Goal: Task Accomplishment & Management: Manage account settings

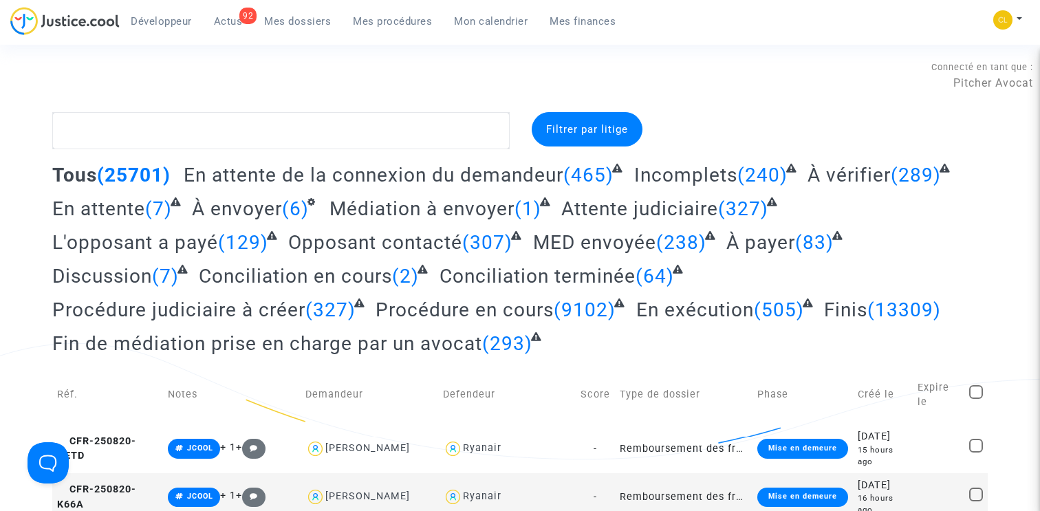
click at [389, 20] on span "Mes procédures" at bounding box center [392, 21] width 79 height 12
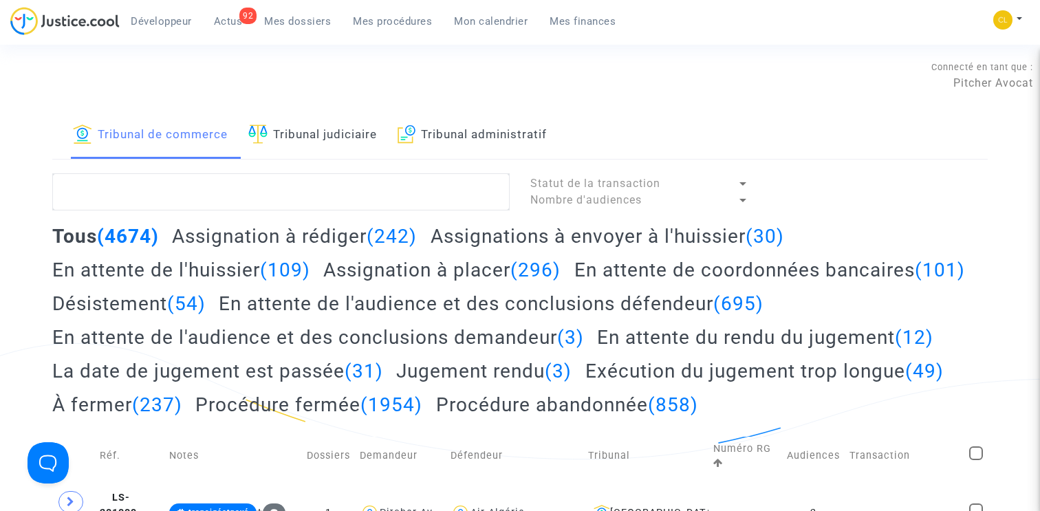
click at [421, 275] on h2 "Assignation à placer (296)" at bounding box center [441, 270] width 237 height 24
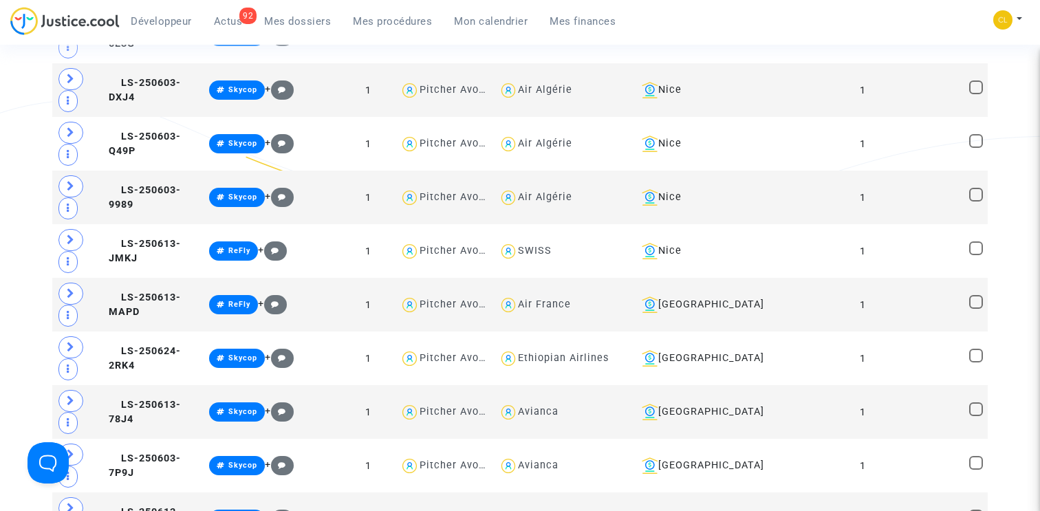
scroll to position [1919, 0]
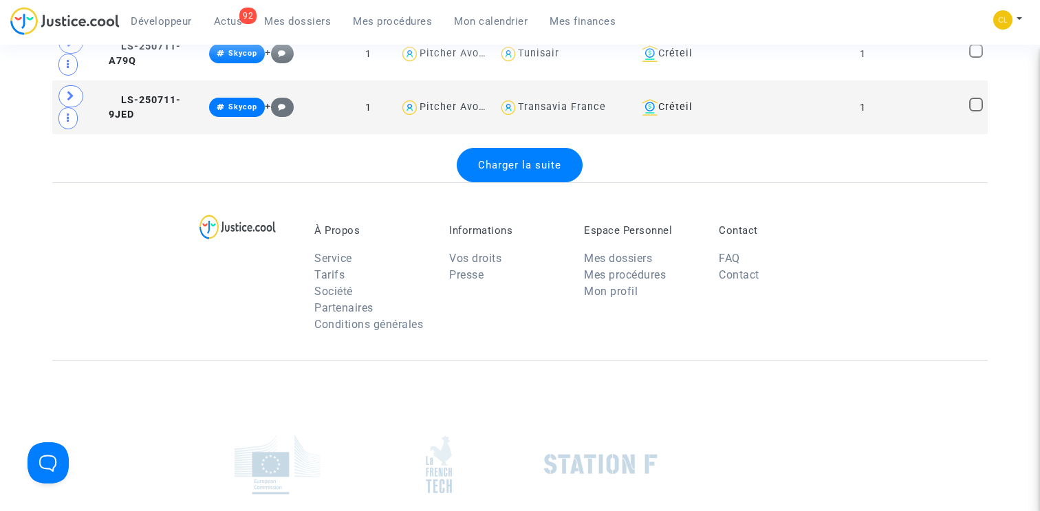
scroll to position [5690, 0]
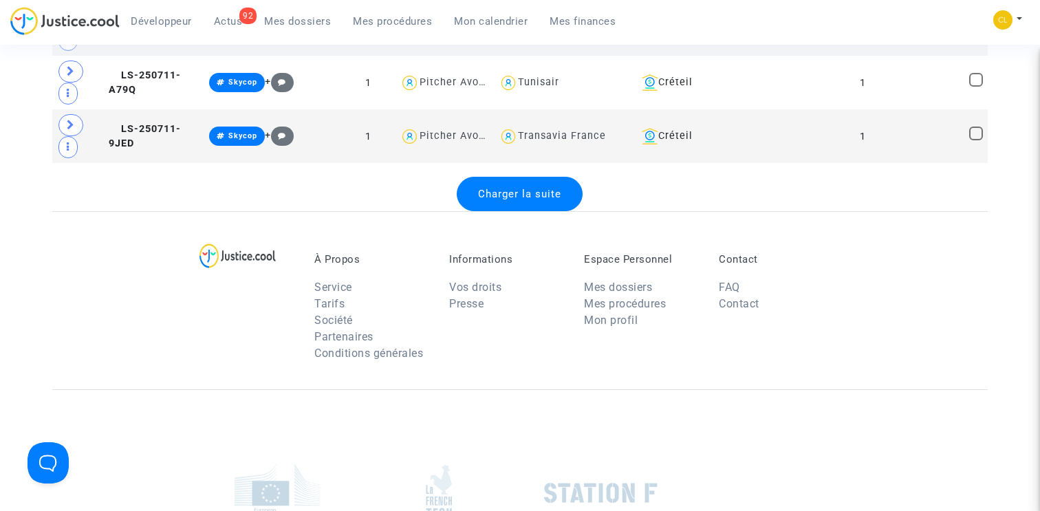
click at [525, 200] on span "Charger la suite" at bounding box center [519, 194] width 83 height 12
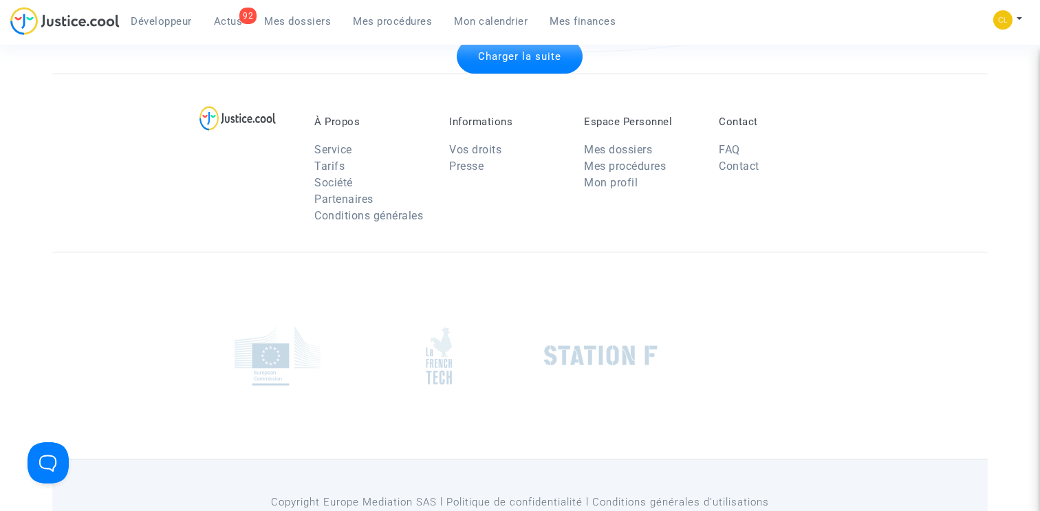
scroll to position [8330, 0]
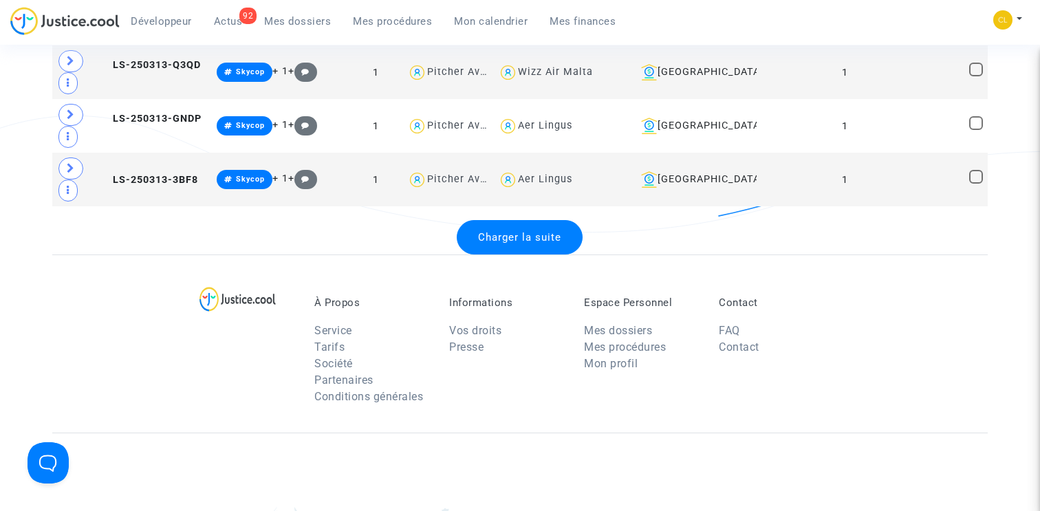
click at [527, 255] on div "Charger la suite" at bounding box center [520, 237] width 126 height 34
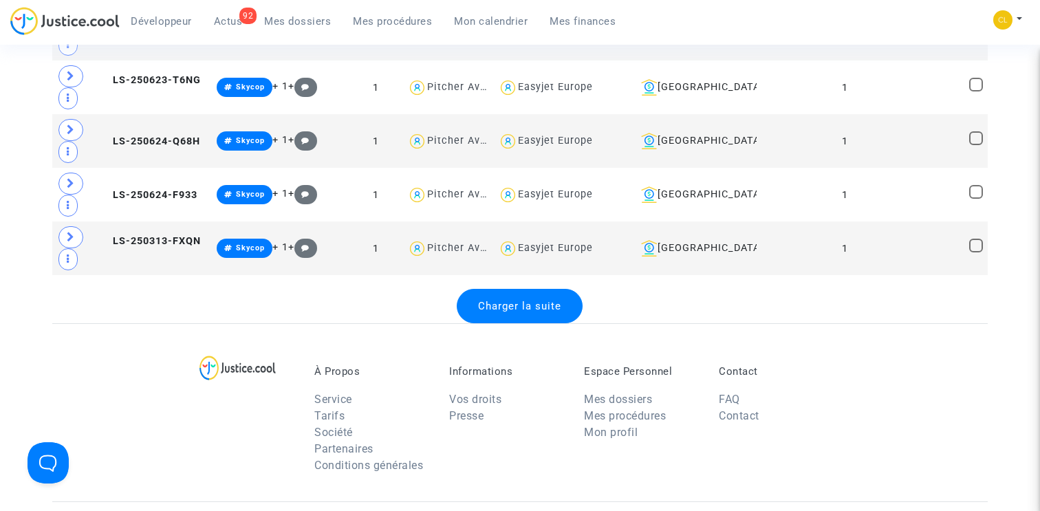
scroll to position [10970, 0]
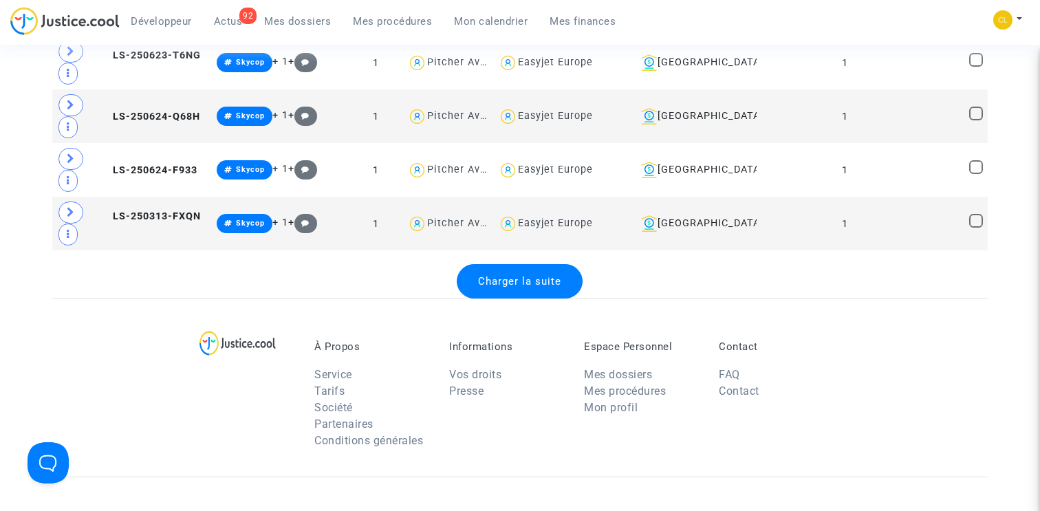
click at [524, 288] on span "Charger la suite" at bounding box center [519, 281] width 83 height 12
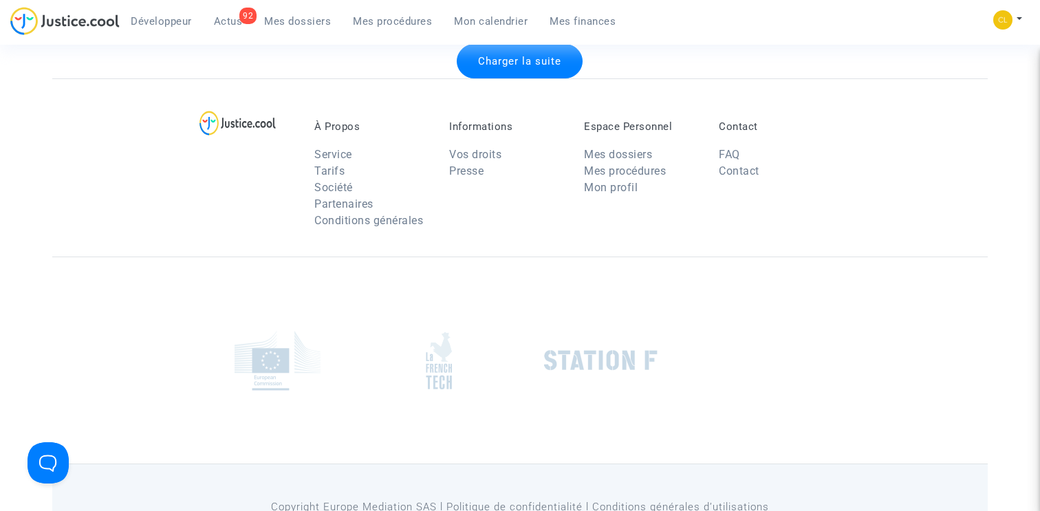
scroll to position [13884, 0]
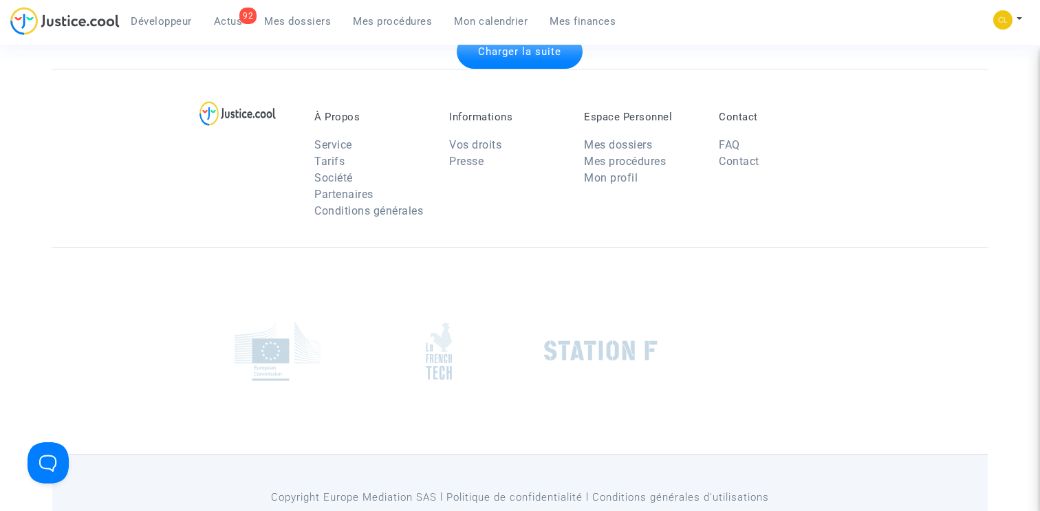
click at [518, 69] on div "Charger la suite" at bounding box center [520, 51] width 126 height 34
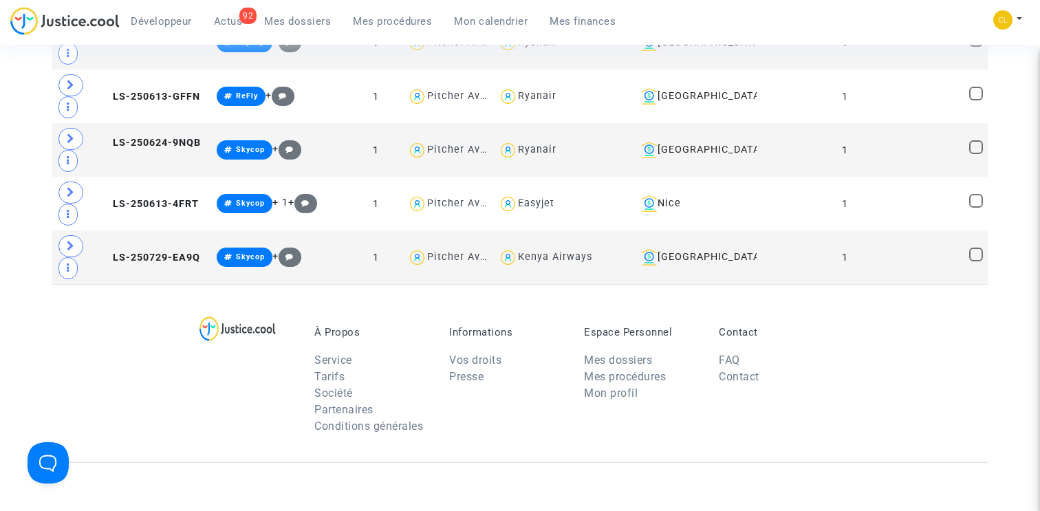
scroll to position [14890, 0]
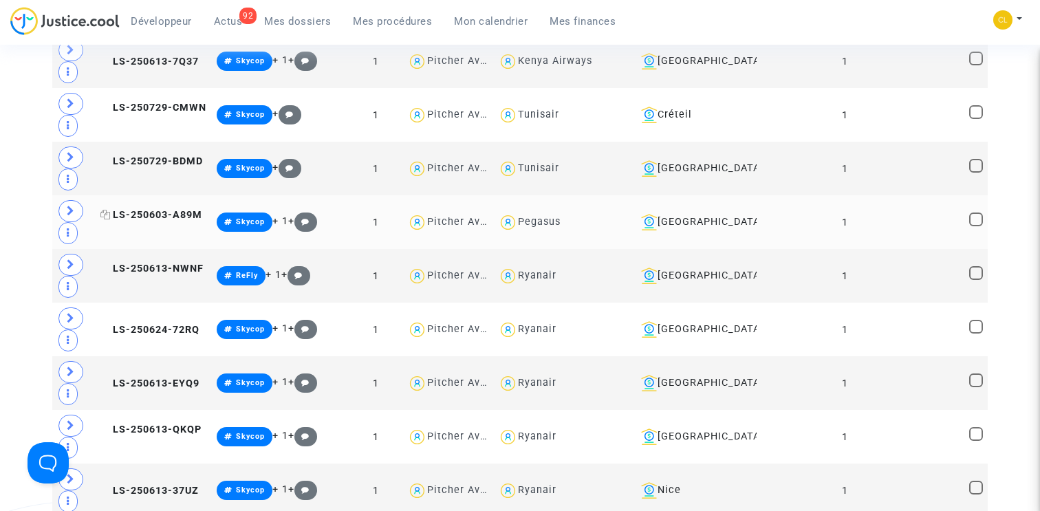
click at [138, 221] on span "LS-250603-A89M" at bounding box center [151, 215] width 102 height 12
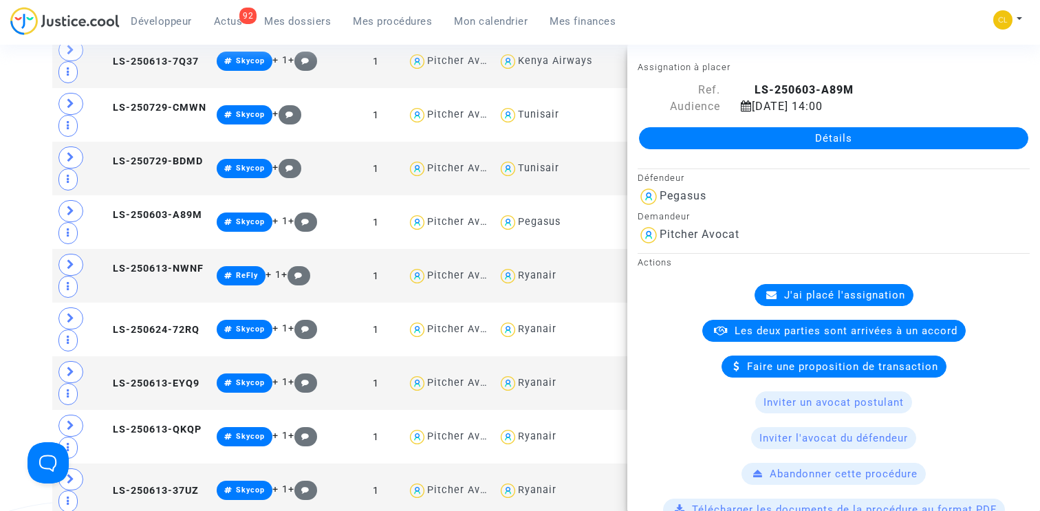
scroll to position [778, 0]
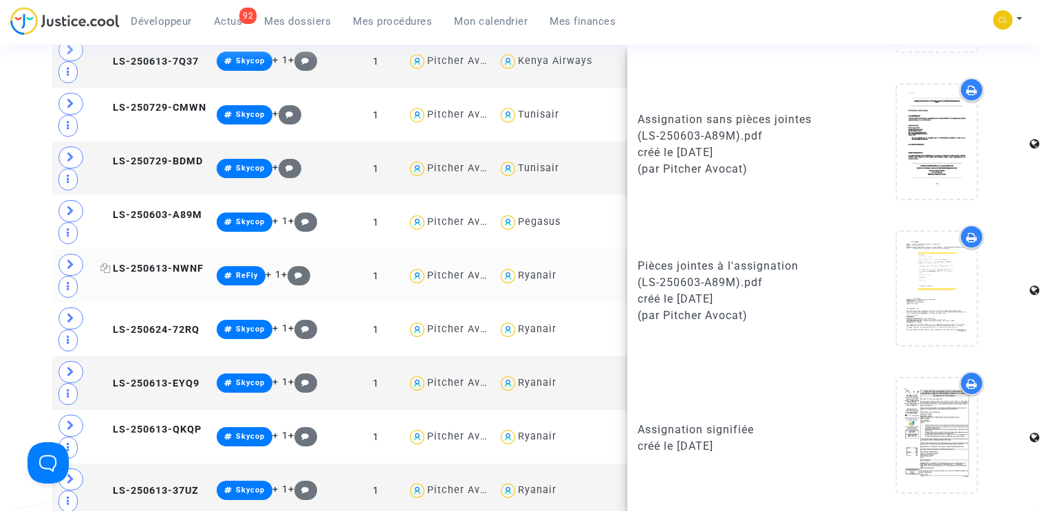
click at [141, 275] on span "LS-250613-NWNF" at bounding box center [151, 269] width 103 height 12
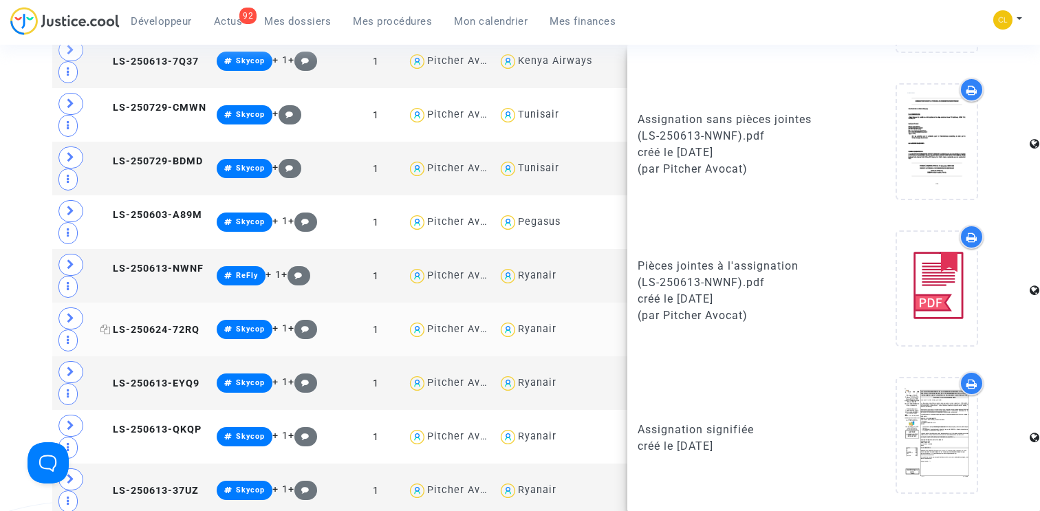
click at [128, 336] on span "LS-250624-72RQ" at bounding box center [149, 330] width 99 height 12
click at [133, 389] on span "LS-250613-EYQ9" at bounding box center [149, 384] width 99 height 12
click at [140, 436] on span "LS-250613-QKQP" at bounding box center [150, 430] width 101 height 12
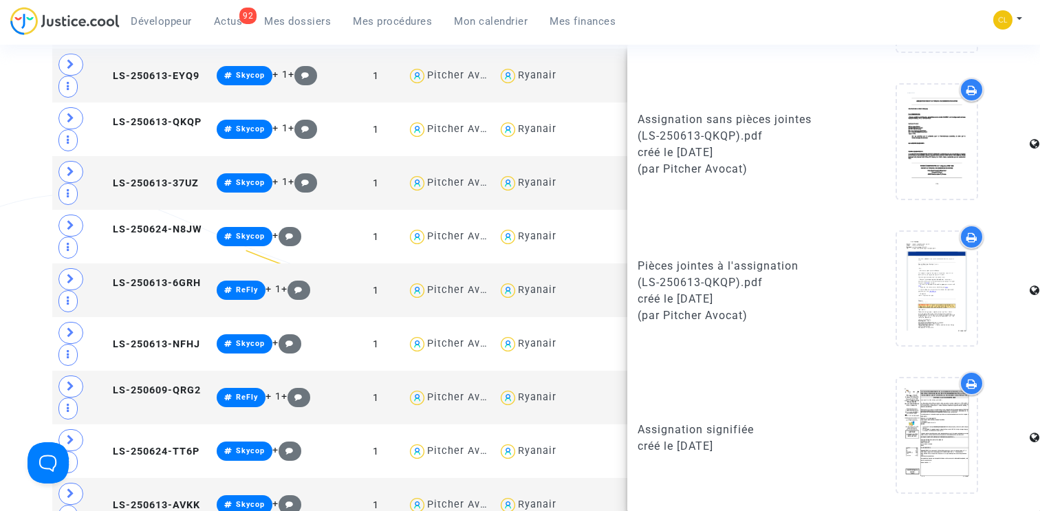
scroll to position [15241, 0]
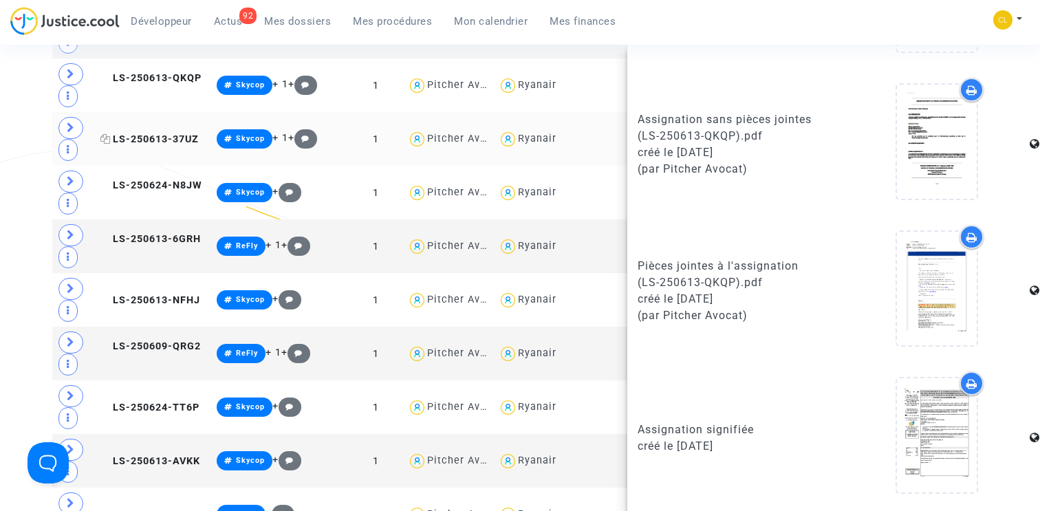
click at [129, 145] on span "LS-250613-37UZ" at bounding box center [149, 139] width 98 height 12
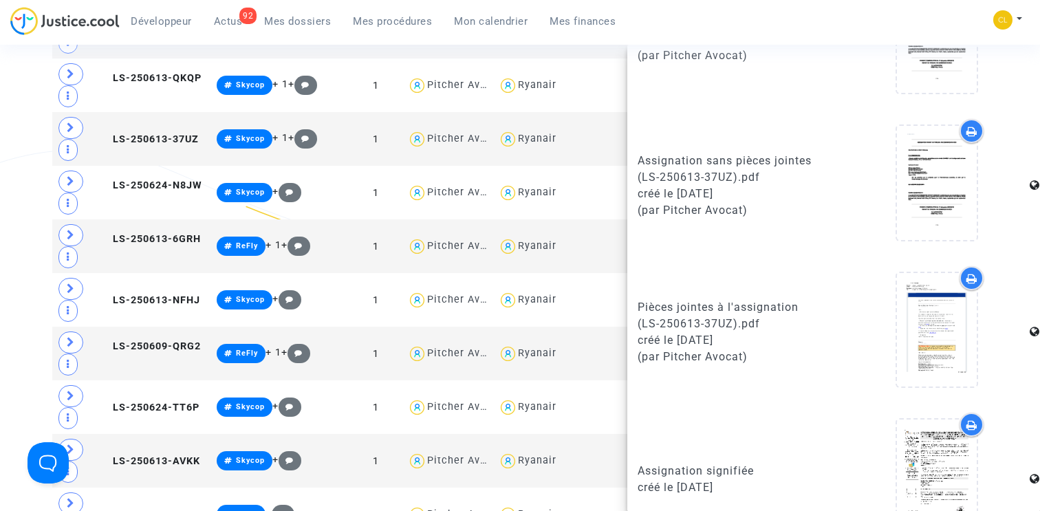
scroll to position [778, 0]
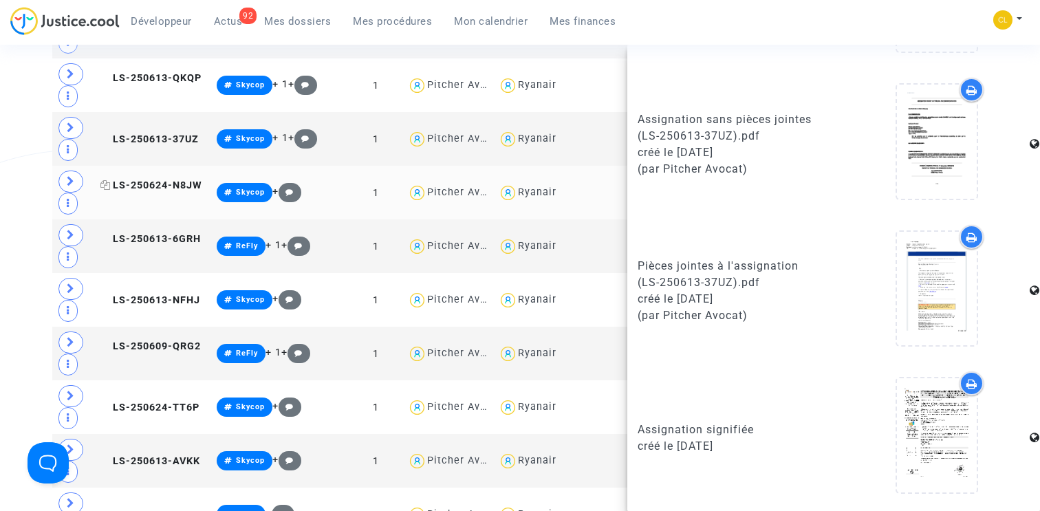
click at [142, 191] on span "LS-250624-N8JW" at bounding box center [151, 186] width 102 height 12
click at [152, 245] on span "LS-250613-6GRH" at bounding box center [150, 239] width 100 height 12
click at [154, 316] on td "LS-250613-NFHJ" at bounding box center [154, 300] width 116 height 54
click at [127, 352] on span "LS-250609-QRG2" at bounding box center [150, 347] width 100 height 12
click at [140, 414] on span "LS-250624-TT6P" at bounding box center [149, 408] width 99 height 12
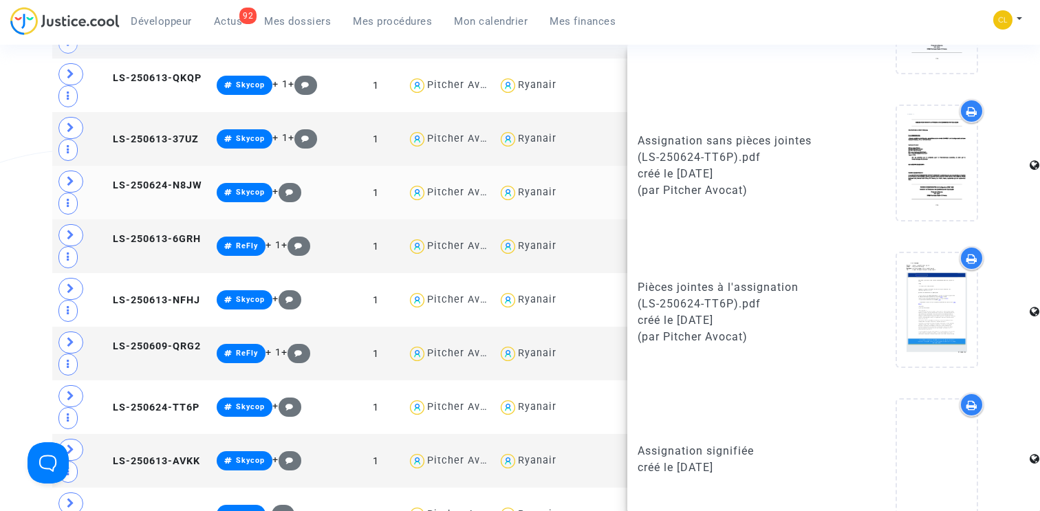
scroll to position [0, 0]
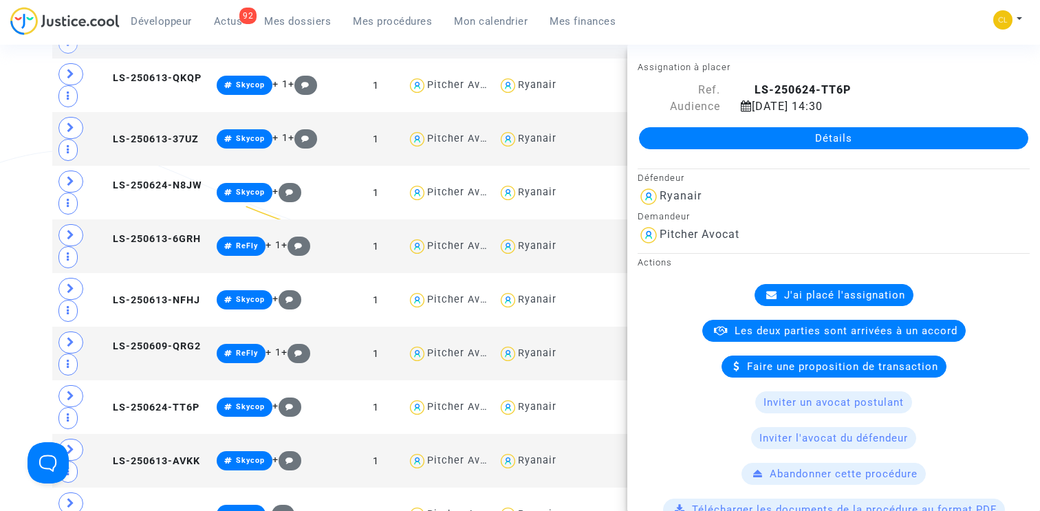
click at [862, 141] on link "Détails" at bounding box center [833, 138] width 389 height 22
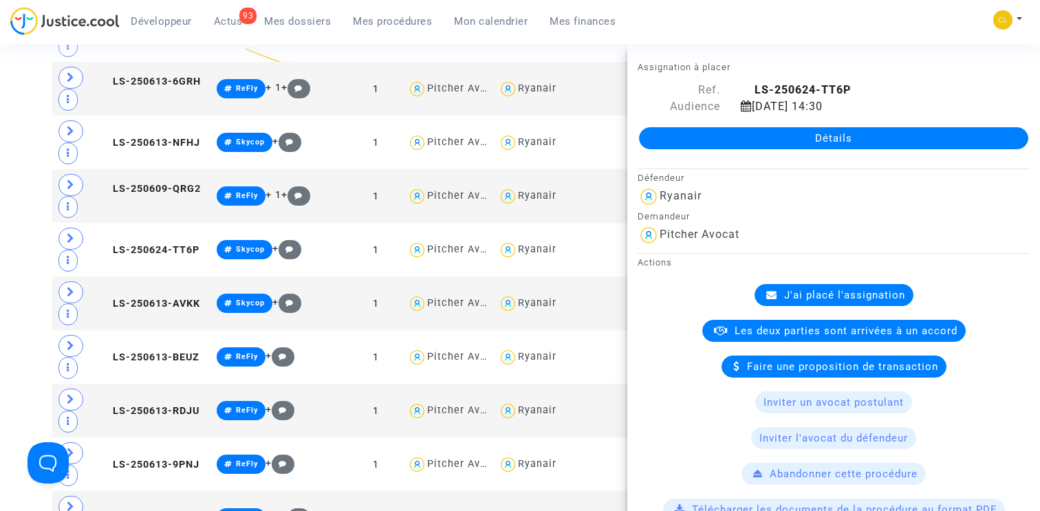
scroll to position [15411, 0]
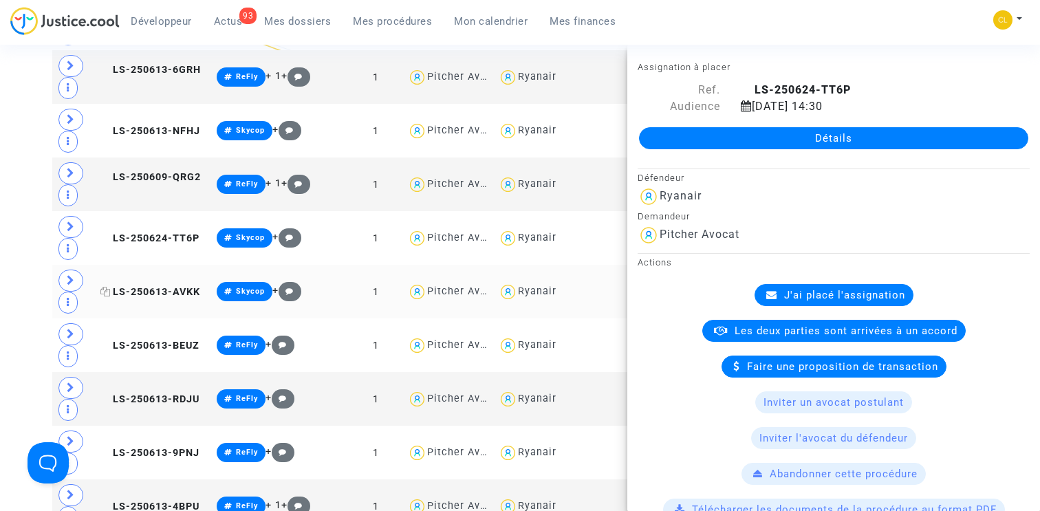
click at [140, 298] on span "LS-250613-AVKK" at bounding box center [150, 292] width 100 height 12
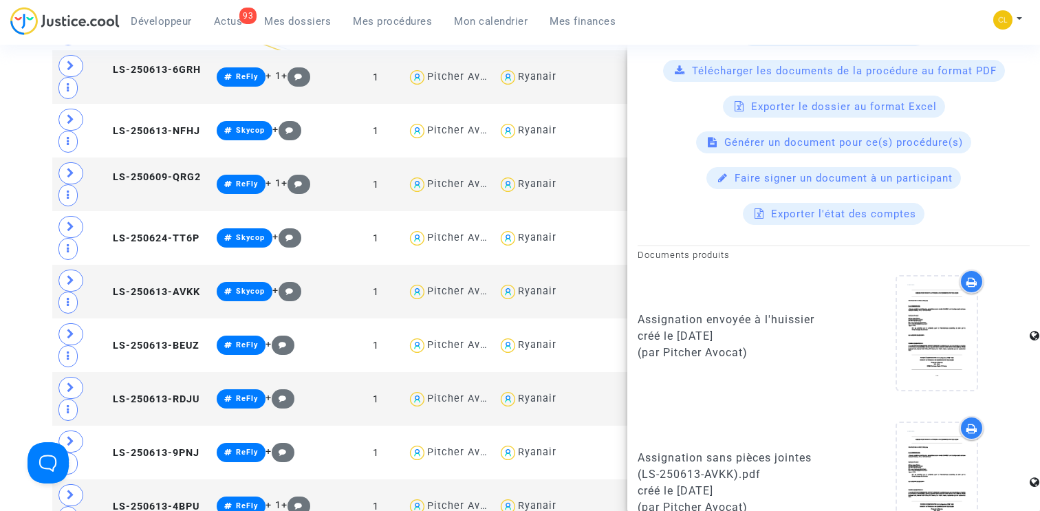
scroll to position [0, 0]
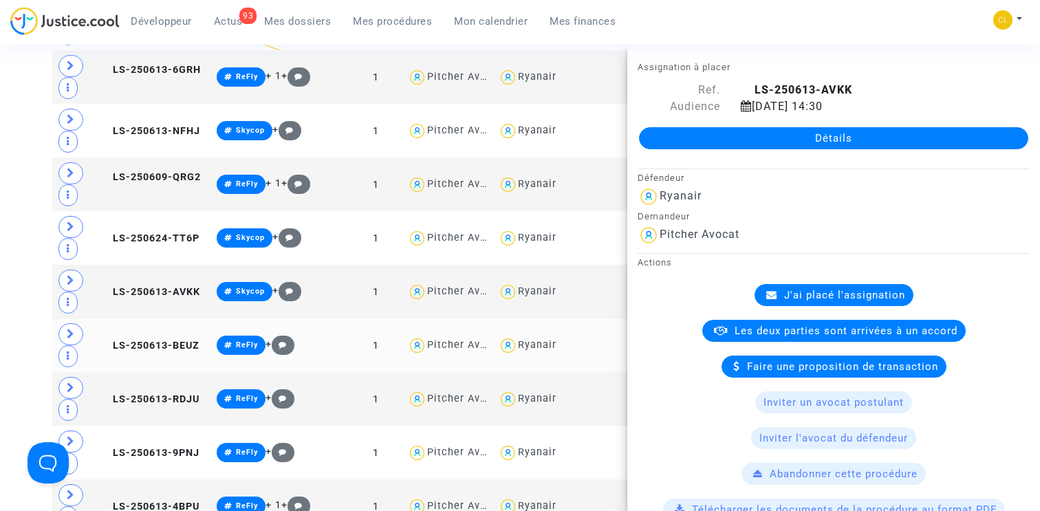
click at [163, 365] on td "LS-250613-BEUZ" at bounding box center [154, 346] width 116 height 54
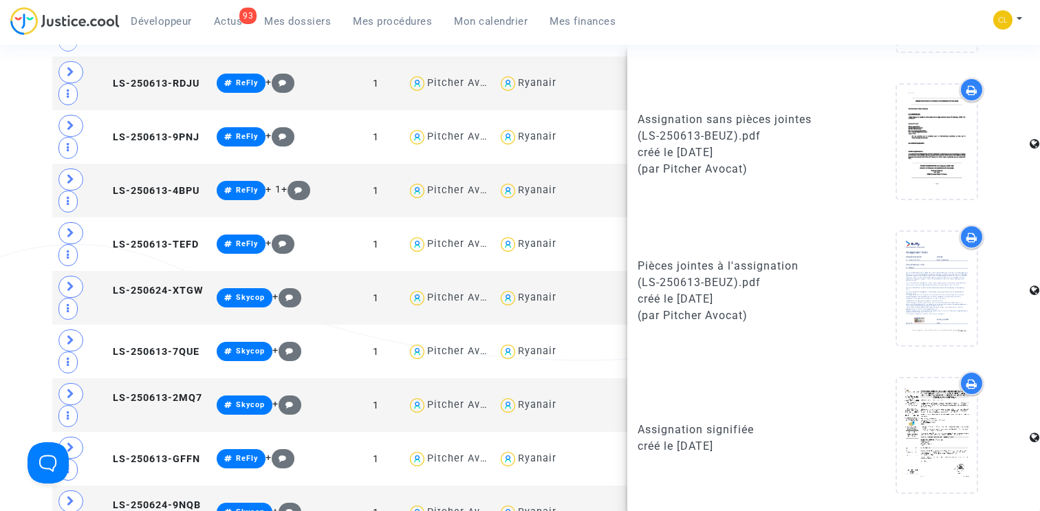
scroll to position [15752, 0]
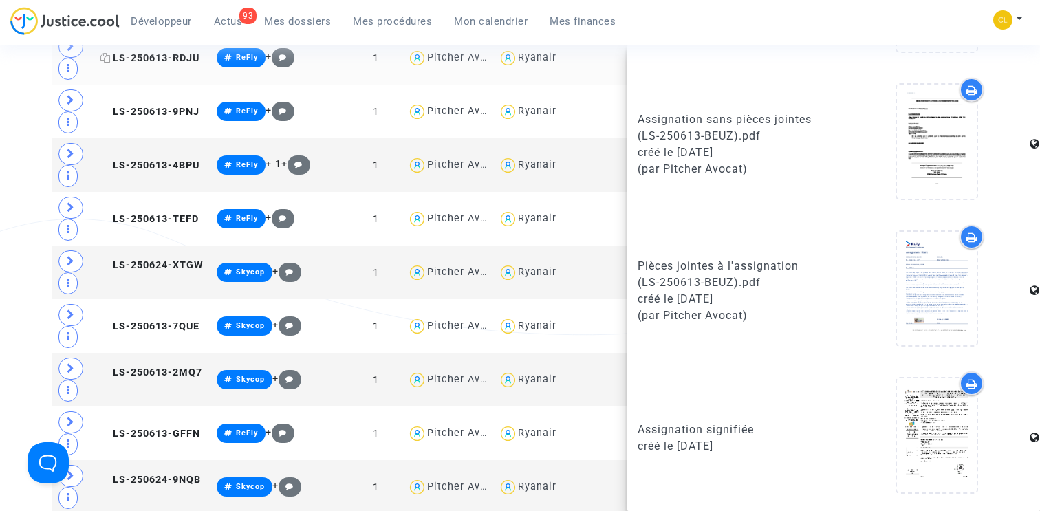
click at [138, 64] on span "LS-250613-RDJU" at bounding box center [149, 58] width 99 height 12
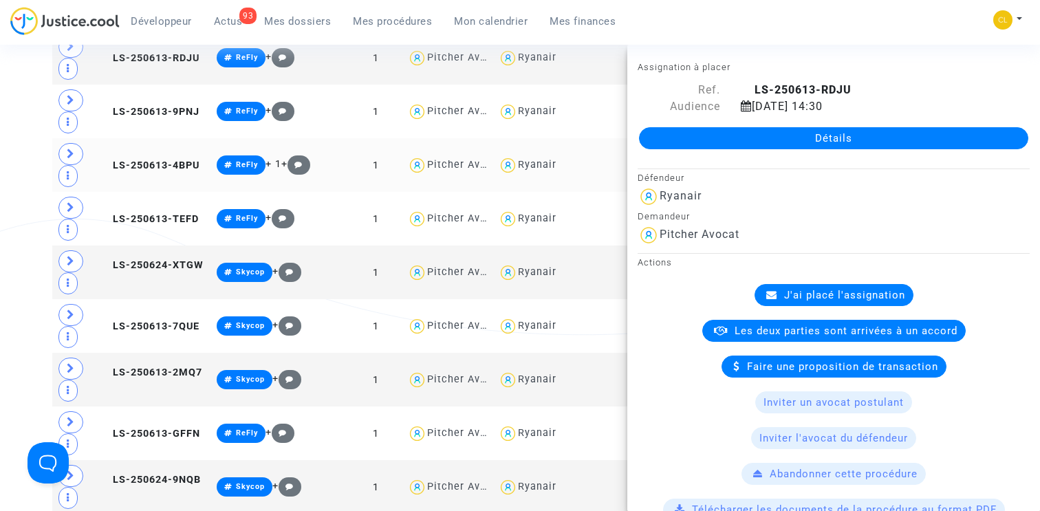
scroll to position [778, 0]
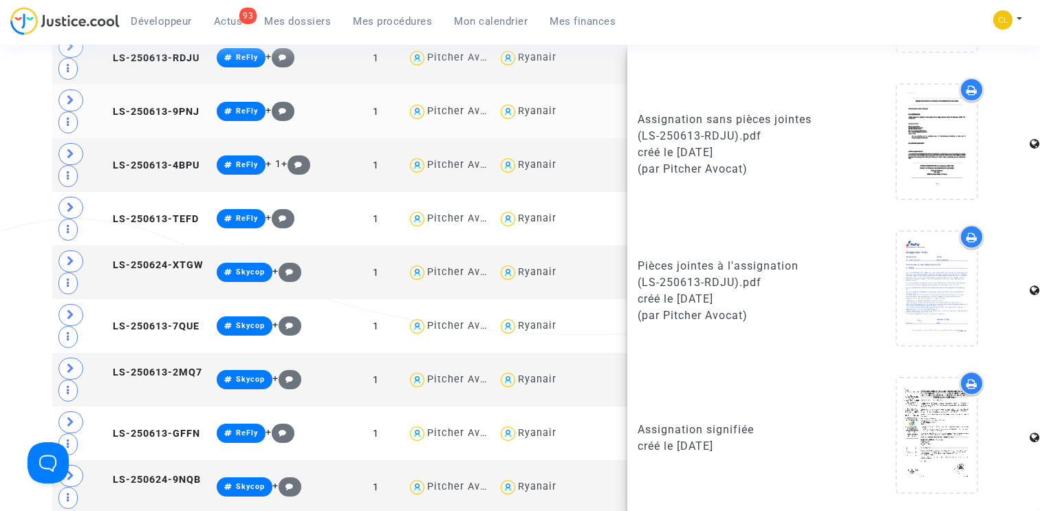
click at [145, 138] on td "LS-250613-9PNJ" at bounding box center [154, 112] width 116 height 54
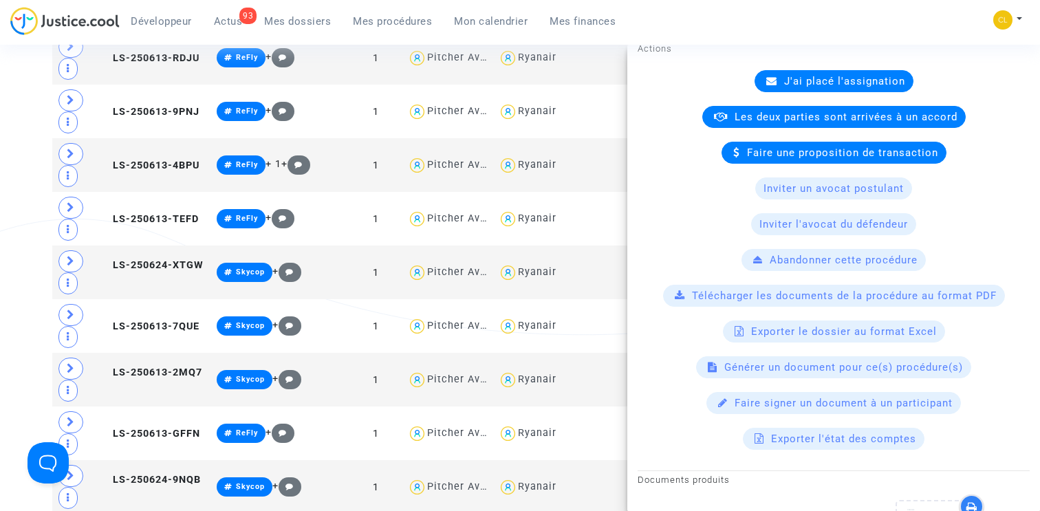
scroll to position [0, 0]
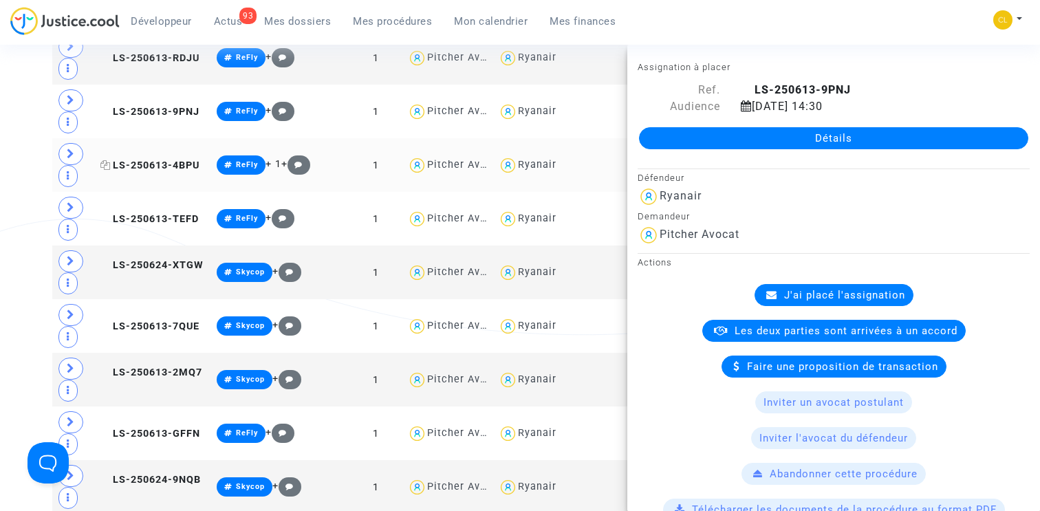
click at [149, 171] on span "LS-250613-4BPU" at bounding box center [149, 166] width 99 height 12
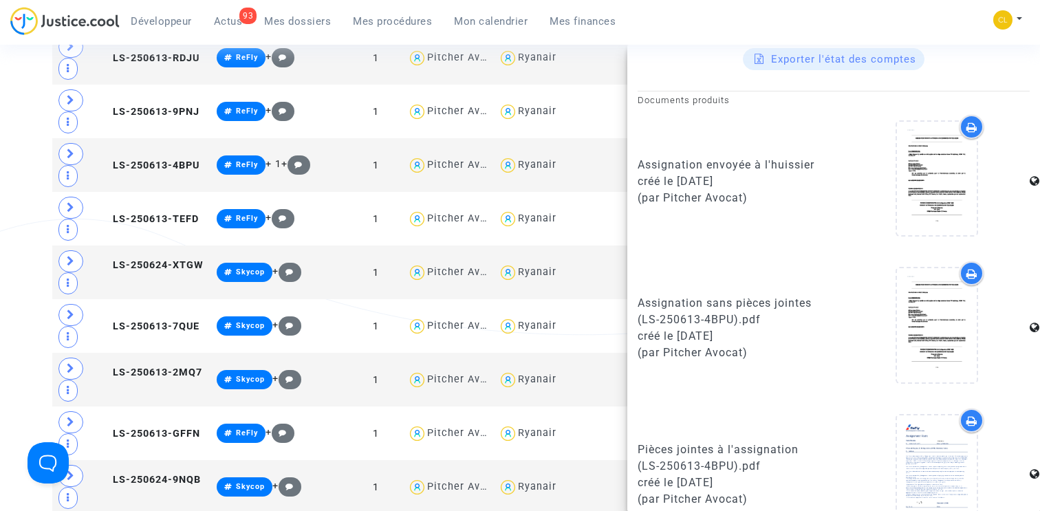
scroll to position [778, 0]
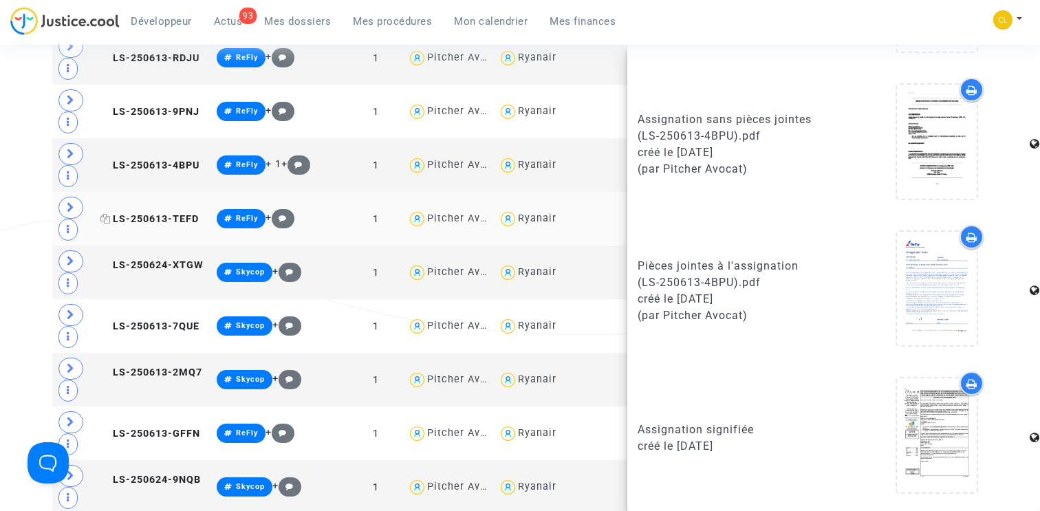
click at [151, 225] on span "LS-250613-TEFD" at bounding box center [149, 219] width 98 height 12
click at [153, 271] on span "LS-250624-XTGW" at bounding box center [151, 265] width 103 height 12
click at [145, 332] on span "LS-250613-7QUE" at bounding box center [149, 327] width 99 height 12
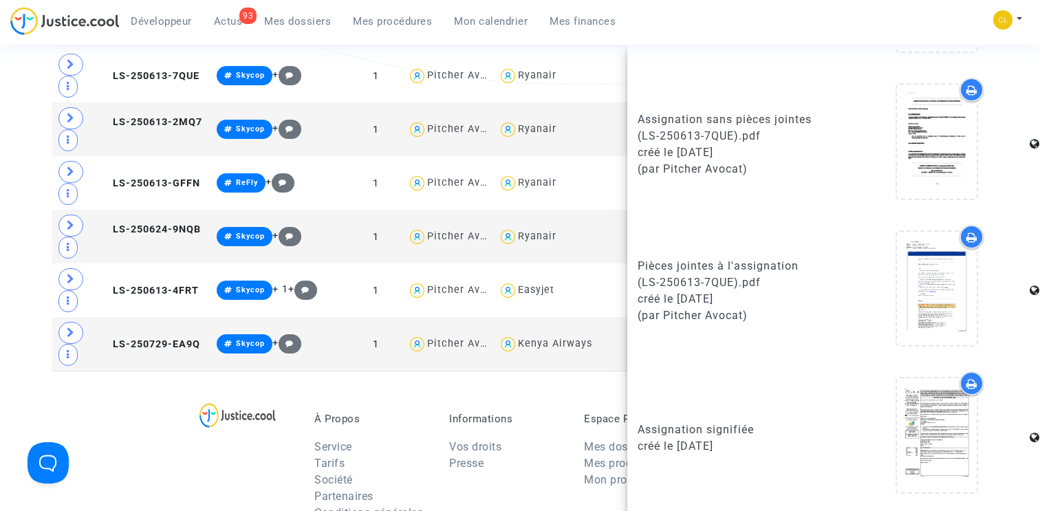
scroll to position [16048, 0]
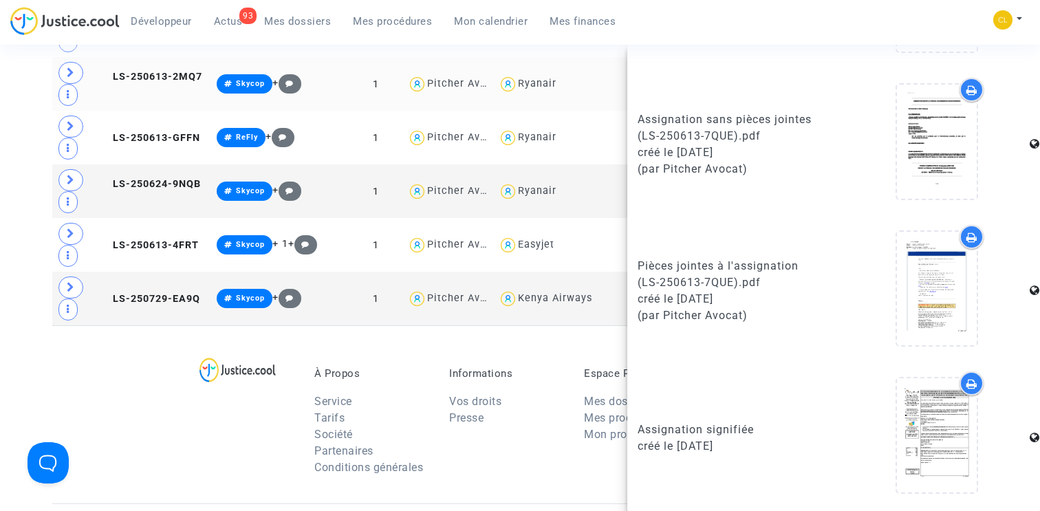
click at [139, 103] on td "LS-250613-2MQ7" at bounding box center [154, 84] width 116 height 54
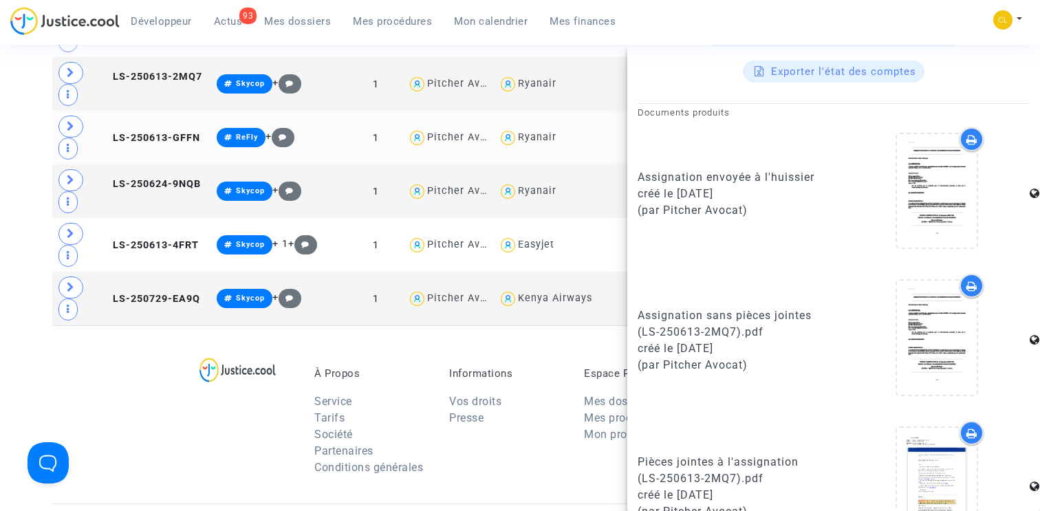
scroll to position [778, 0]
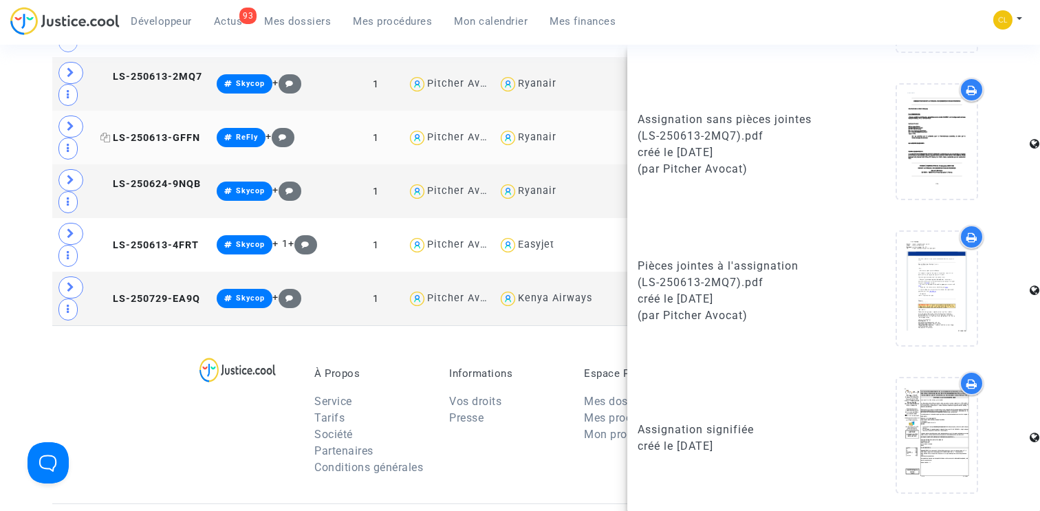
click at [154, 144] on span "LS-250613-GFFN" at bounding box center [150, 138] width 100 height 12
click at [164, 190] on span "LS-250624-9NQB" at bounding box center [150, 184] width 100 height 12
click at [151, 272] on td "LS-250613-4FRT" at bounding box center [154, 245] width 116 height 54
click at [143, 305] on span "LS-250729-EA9Q" at bounding box center [150, 299] width 100 height 12
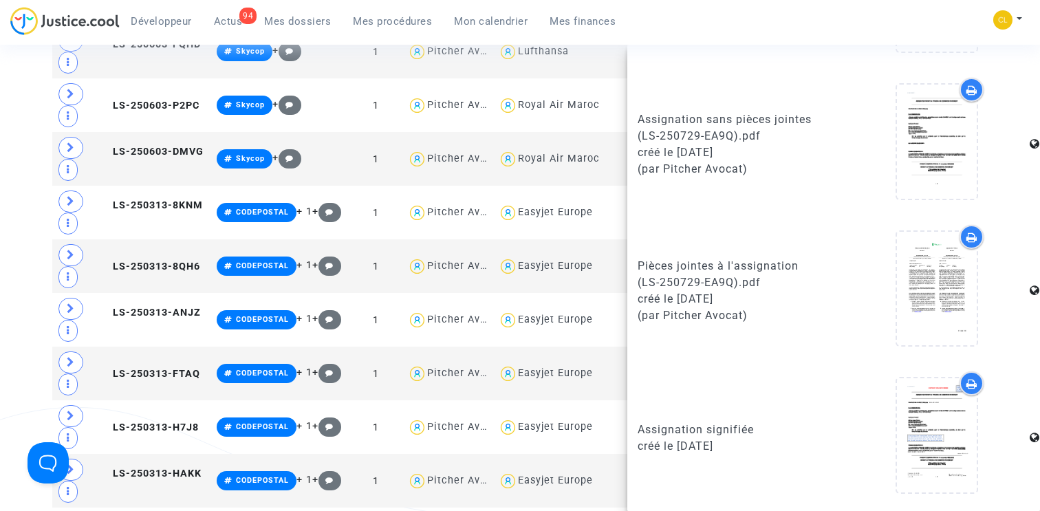
scroll to position [0, 0]
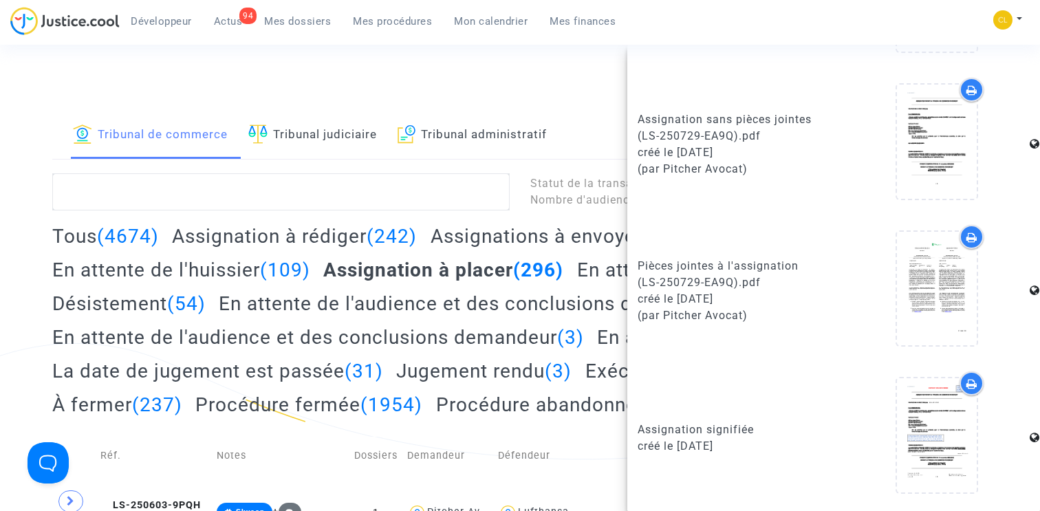
click at [439, 103] on div "Connecté en tant que : Pitcher Avocat" at bounding box center [517, 95] width 1034 height 33
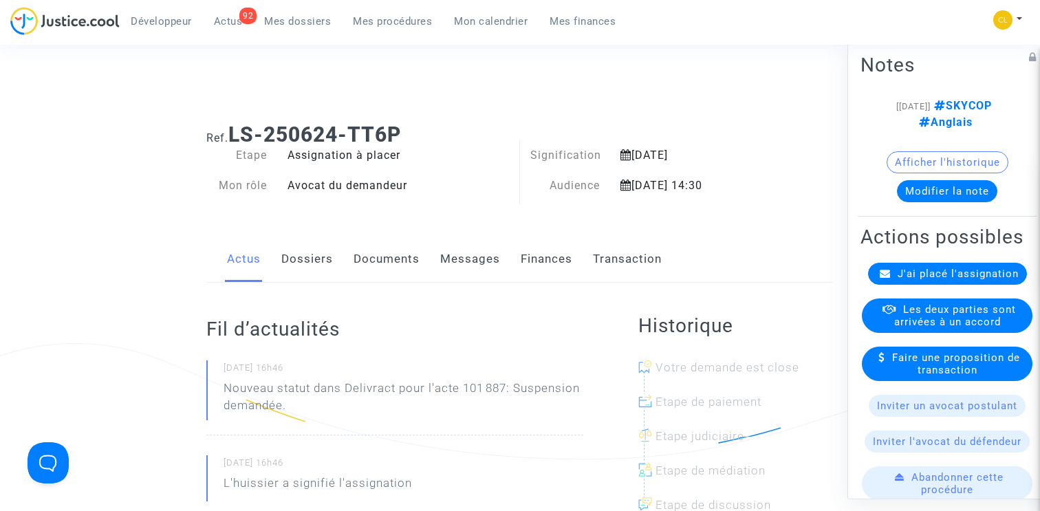
click at [356, 257] on link "Documents" at bounding box center [387, 259] width 66 height 45
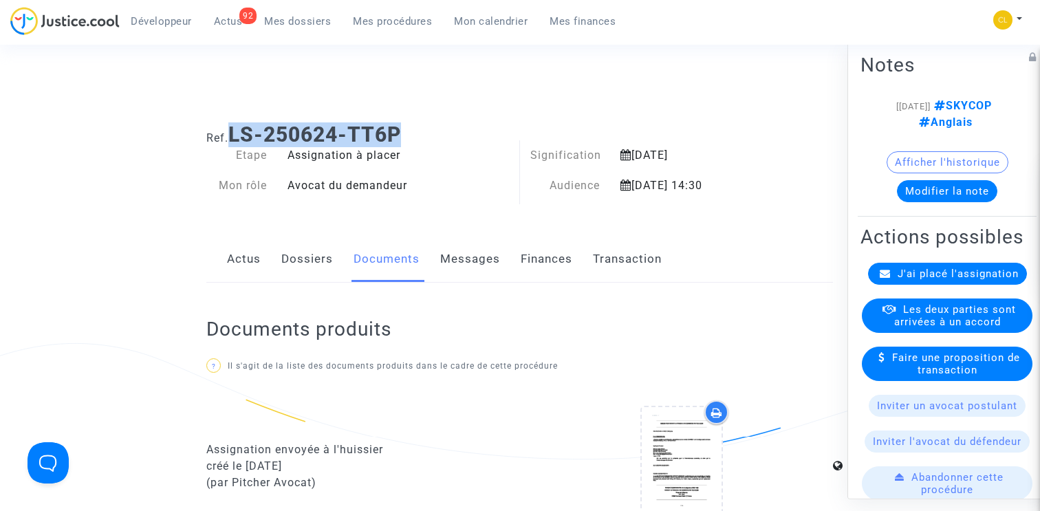
drag, startPoint x: 235, startPoint y: 138, endPoint x: 443, endPoint y: 136, distance: 207.8
click at [443, 136] on h1 "Ref. LS-250624-TT6P" at bounding box center [519, 134] width 627 height 25
copy b "LS-250624-TT6P"
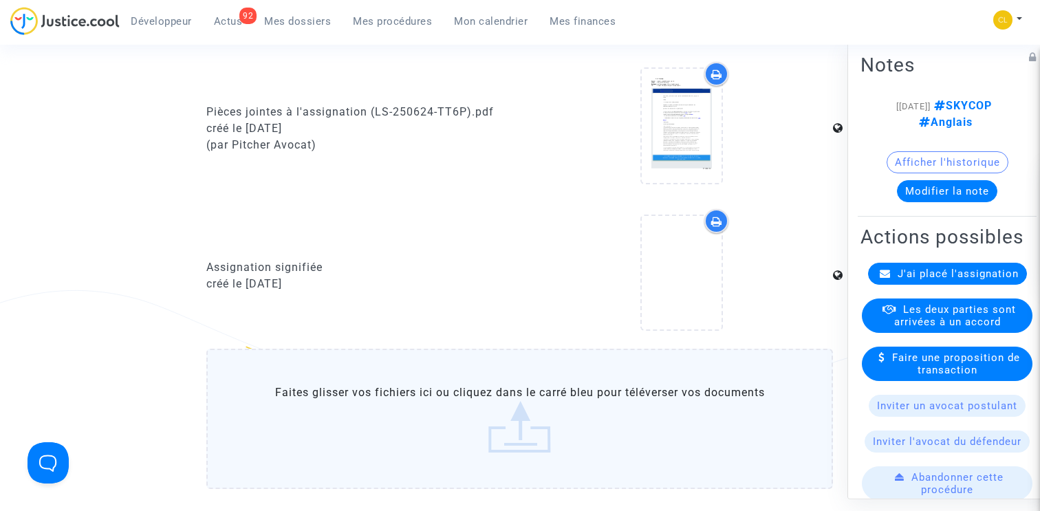
scroll to position [617, 0]
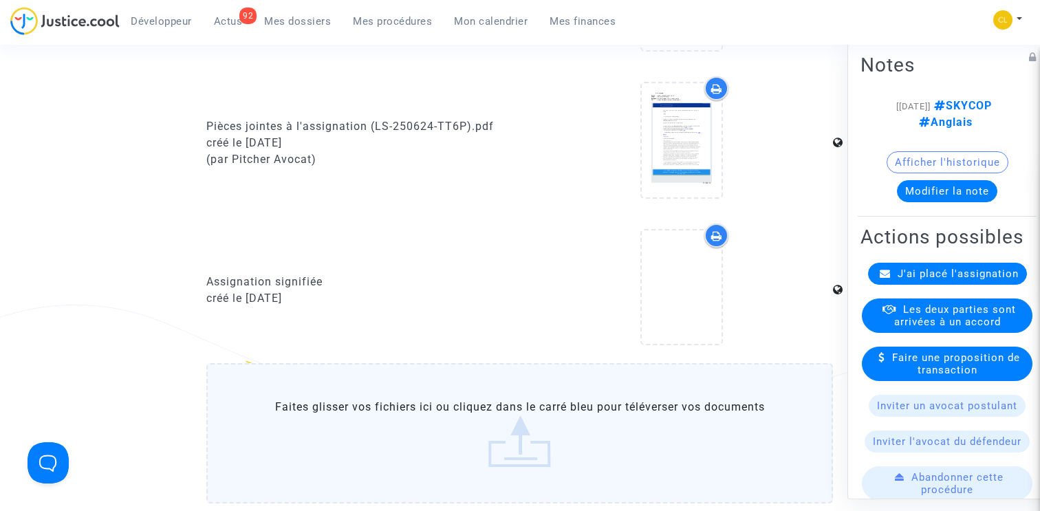
click at [472, 431] on label "Faites glisser vos fichiers ici ou cliquez dans le carré bleu pour téléverser v…" at bounding box center [519, 433] width 627 height 140
click at [0, 0] on input "Faites glisser vos fichiers ici ou cliquez dans le carré bleu pour téléverser v…" at bounding box center [0, 0] width 0 height 0
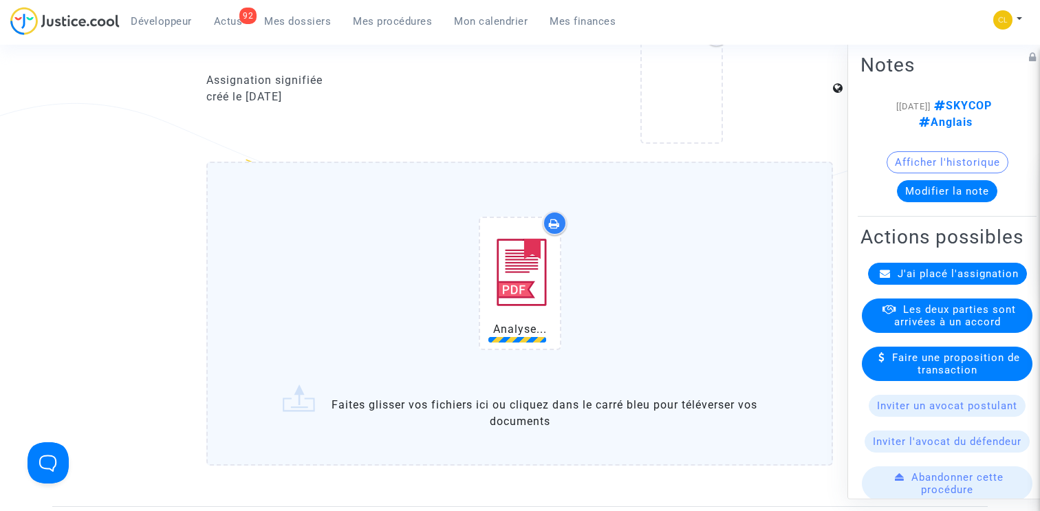
scroll to position [822, 0]
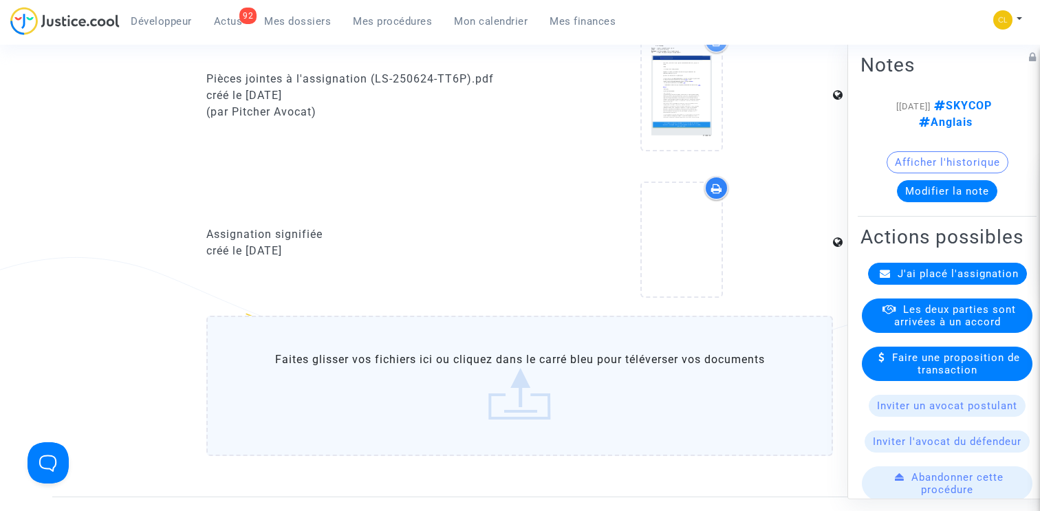
click at [480, 396] on label "Faites glisser vos fichiers ici ou cliquez dans le carré bleu pour téléverser v…" at bounding box center [519, 386] width 627 height 140
click at [0, 0] on input "Faites glisser vos fichiers ici ou cliquez dans le carré bleu pour téléverser v…" at bounding box center [0, 0] width 0 height 0
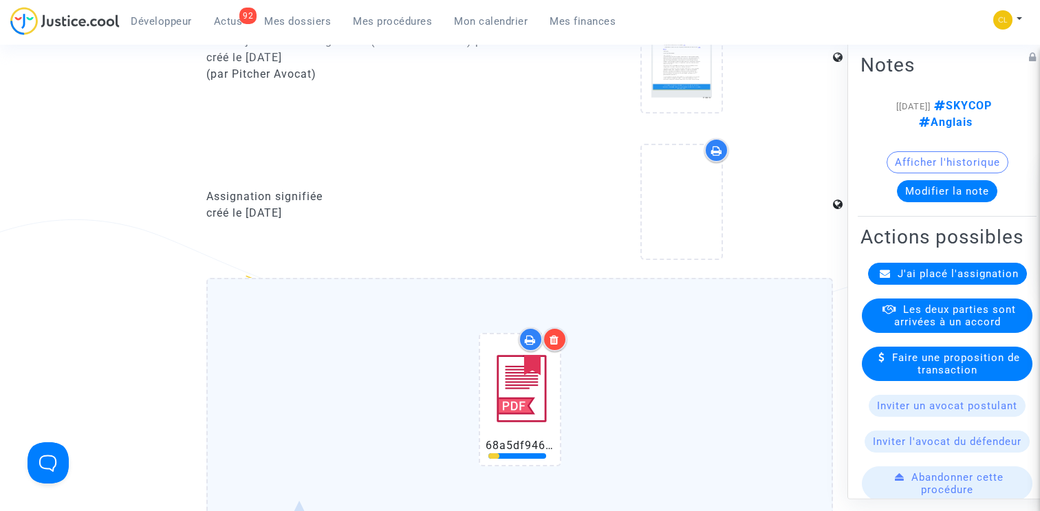
scroll to position [707, 0]
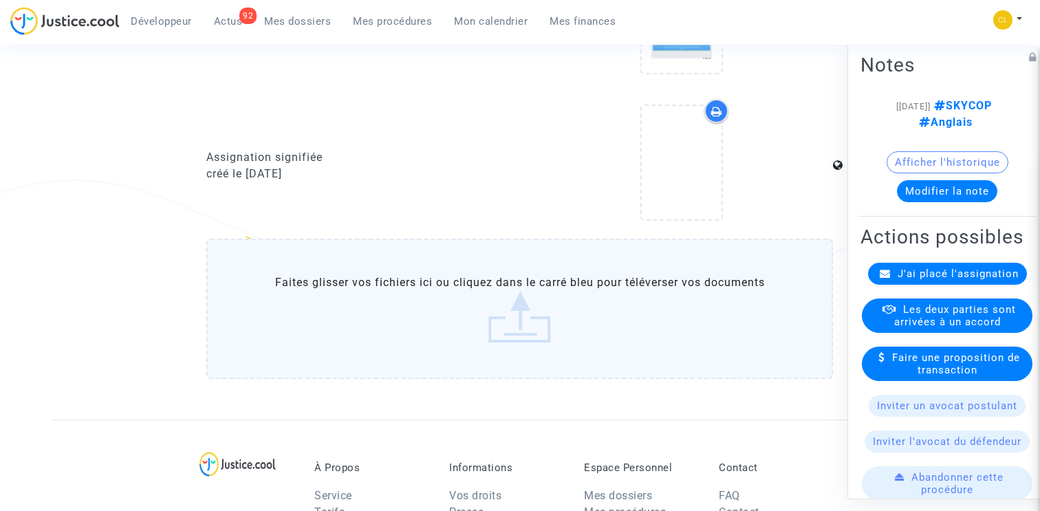
click at [515, 295] on label "Faites glisser vos fichiers ici ou cliquez dans le carré bleu pour téléverser v…" at bounding box center [519, 309] width 627 height 140
click at [0, 0] on input "Faites glisser vos fichiers ici ou cliquez dans le carré bleu pour téléverser v…" at bounding box center [0, 0] width 0 height 0
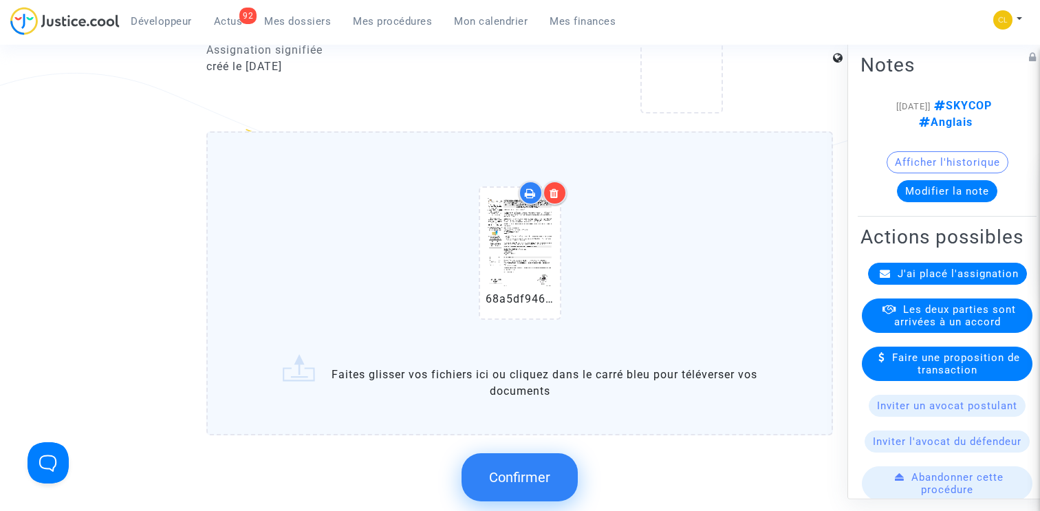
scroll to position [864, 0]
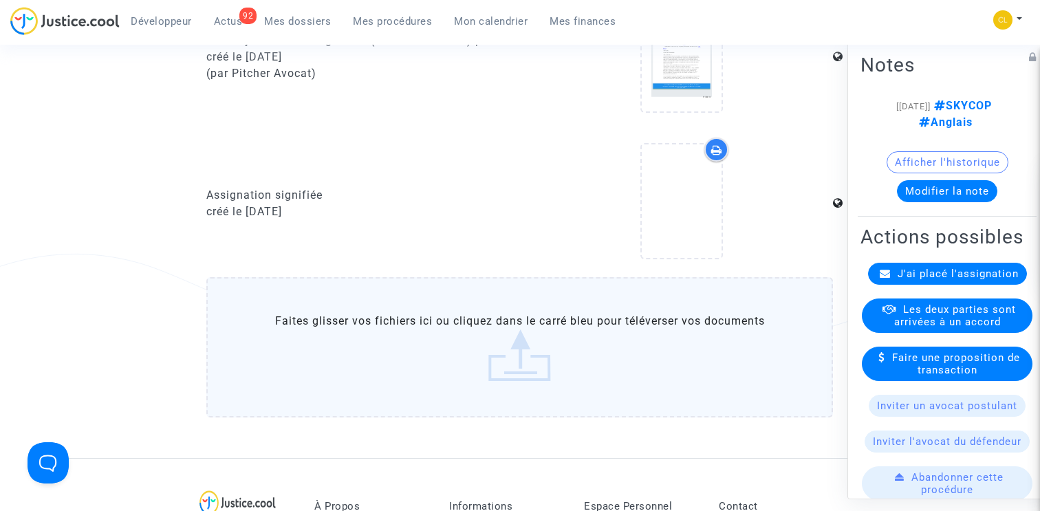
scroll to position [589, 0]
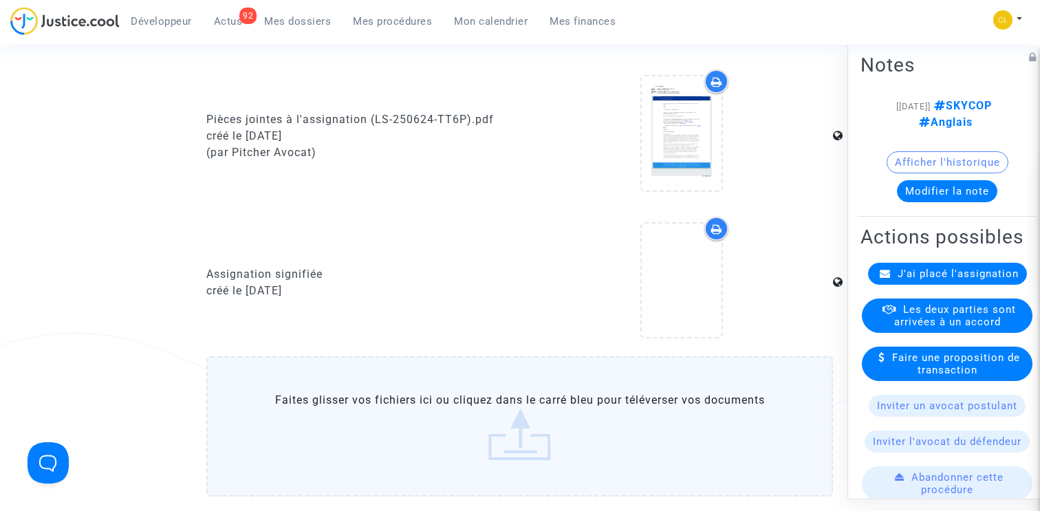
click at [607, 324] on div at bounding box center [682, 283] width 303 height 133
click at [524, 442] on label "Faites glisser vos fichiers ici ou cliquez dans le carré bleu pour téléverser v…" at bounding box center [519, 426] width 627 height 140
click at [0, 0] on input "Faites glisser vos fichiers ici ou cliquez dans le carré bleu pour téléverser v…" at bounding box center [0, 0] width 0 height 0
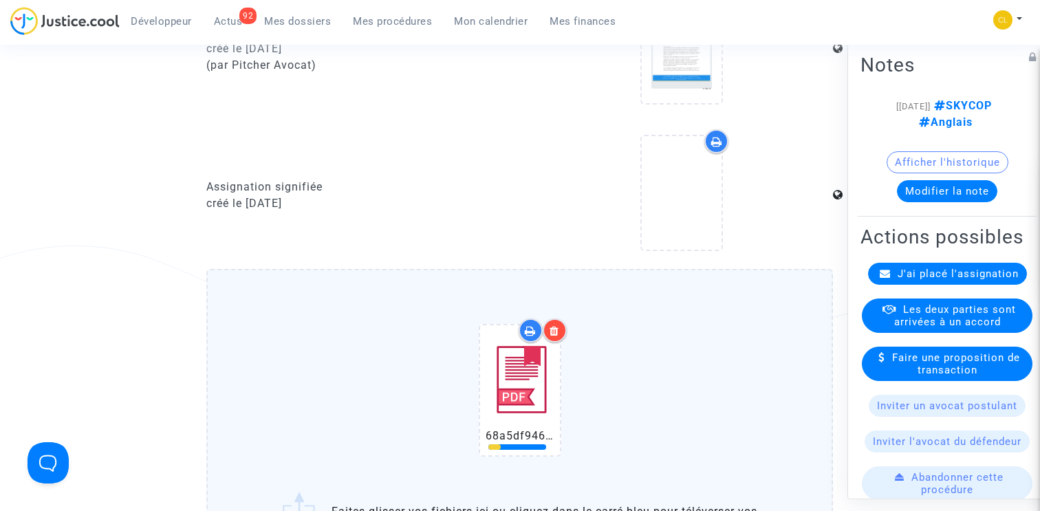
scroll to position [742, 0]
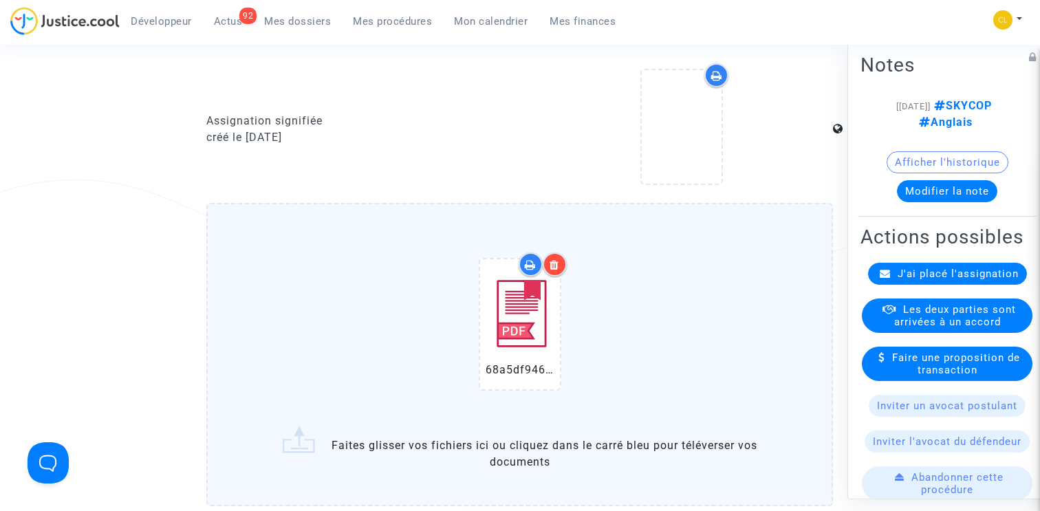
click at [557, 270] on icon at bounding box center [555, 264] width 10 height 11
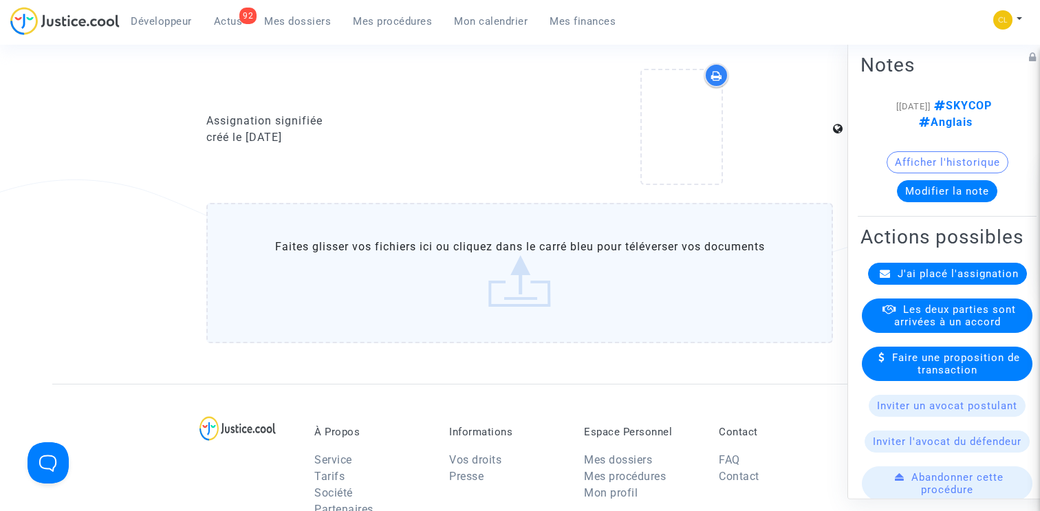
click at [504, 314] on label "Faites glisser vos fichiers ici ou cliquez dans le carré bleu pour téléverser v…" at bounding box center [519, 273] width 627 height 140
click at [0, 0] on input "Faites glisser vos fichiers ici ou cliquez dans le carré bleu pour téléverser v…" at bounding box center [0, 0] width 0 height 0
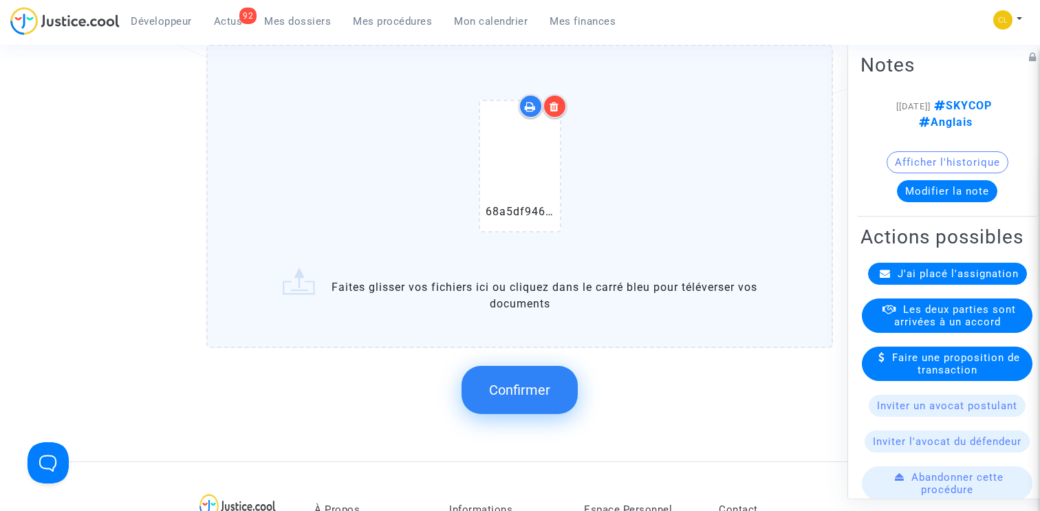
scroll to position [979, 0]
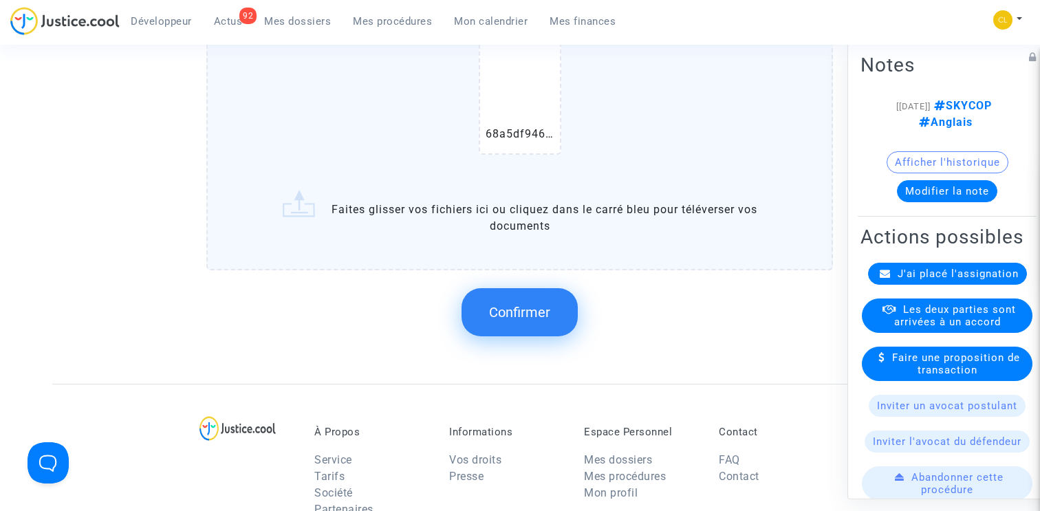
click at [553, 336] on button "Confirmer" at bounding box center [520, 312] width 116 height 48
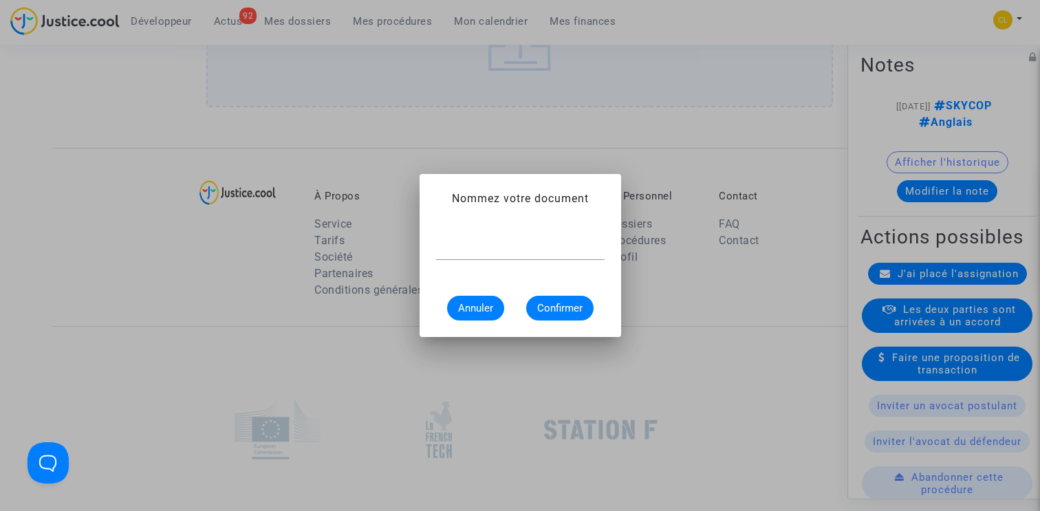
scroll to position [0, 0]
type input "Assignation signifiée"
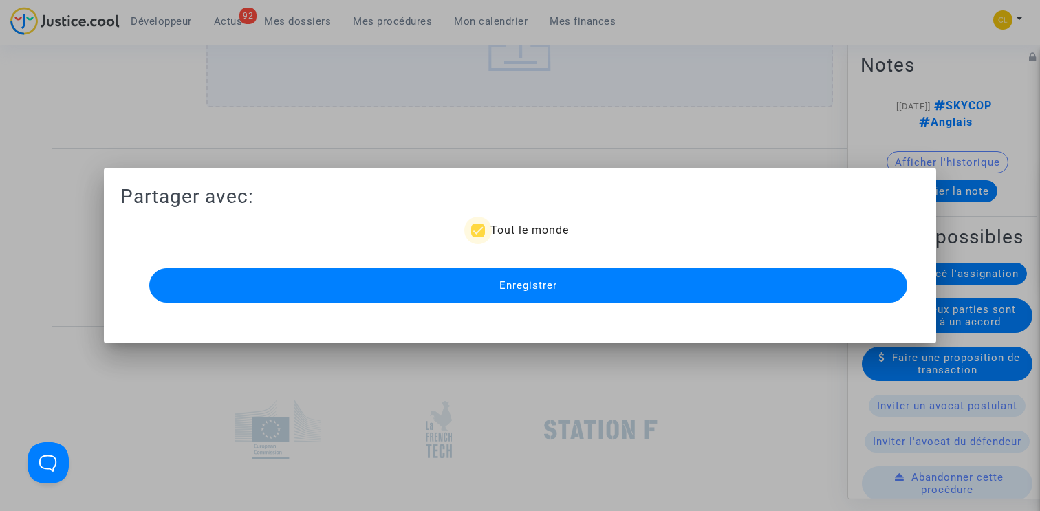
click at [509, 229] on span "Tout le monde" at bounding box center [530, 230] width 78 height 13
click at [478, 237] on input "Tout le monde" at bounding box center [478, 237] width 1 height 1
checkbox input "false"
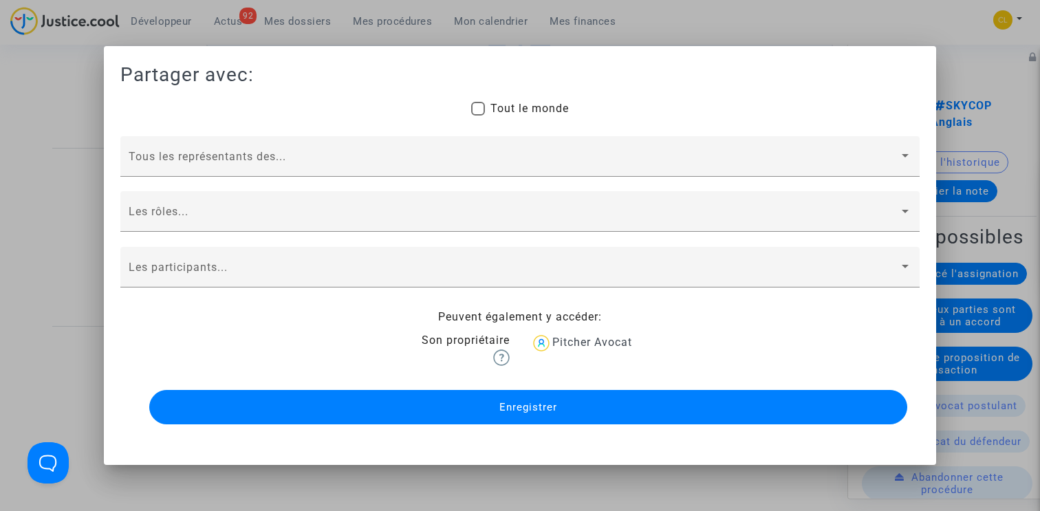
click at [480, 391] on button "Enregistrer" at bounding box center [528, 407] width 758 height 34
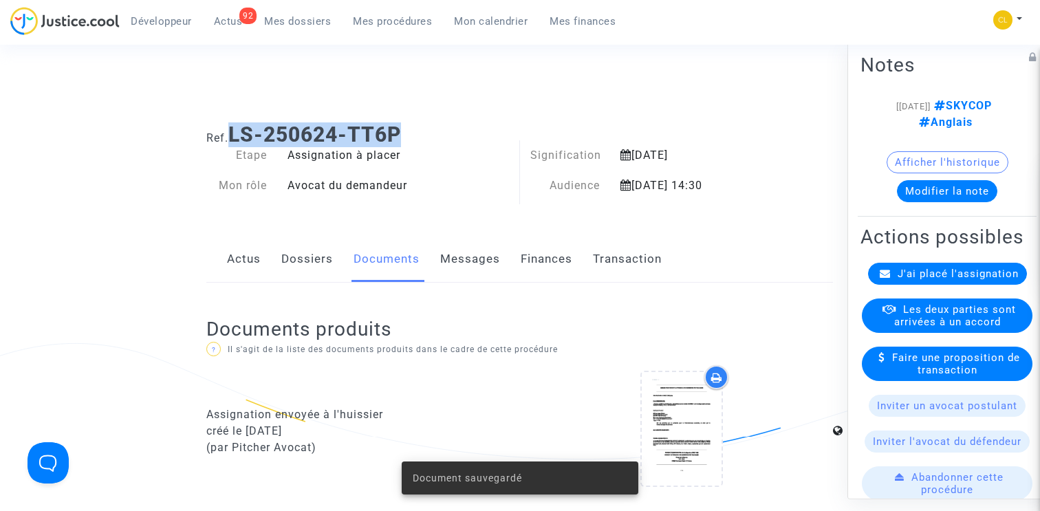
drag, startPoint x: 242, startPoint y: 129, endPoint x: 425, endPoint y: 127, distance: 183.0
click at [425, 128] on h1 "Ref. LS-250624-TT6P" at bounding box center [519, 134] width 627 height 25
copy b "LS-250624-TT6P"
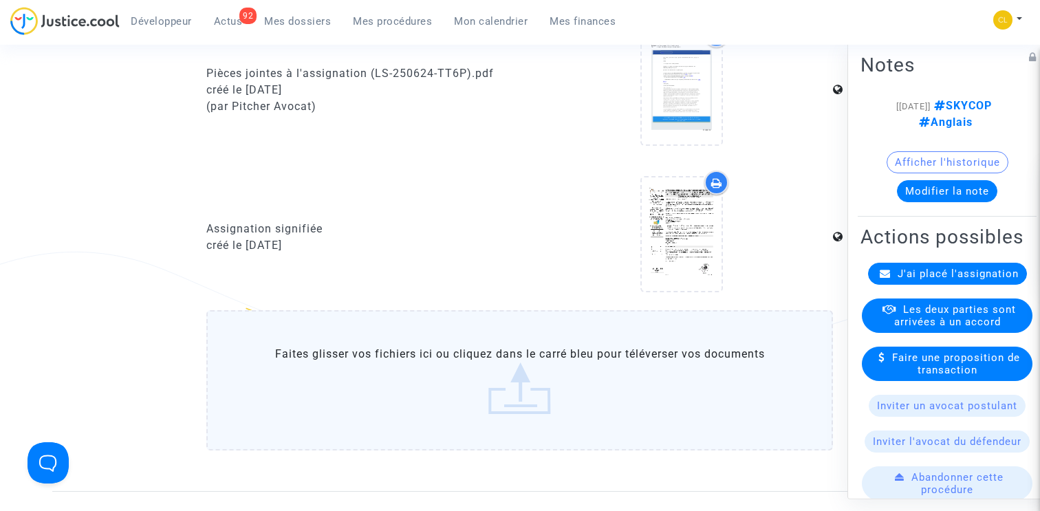
scroll to position [674, 0]
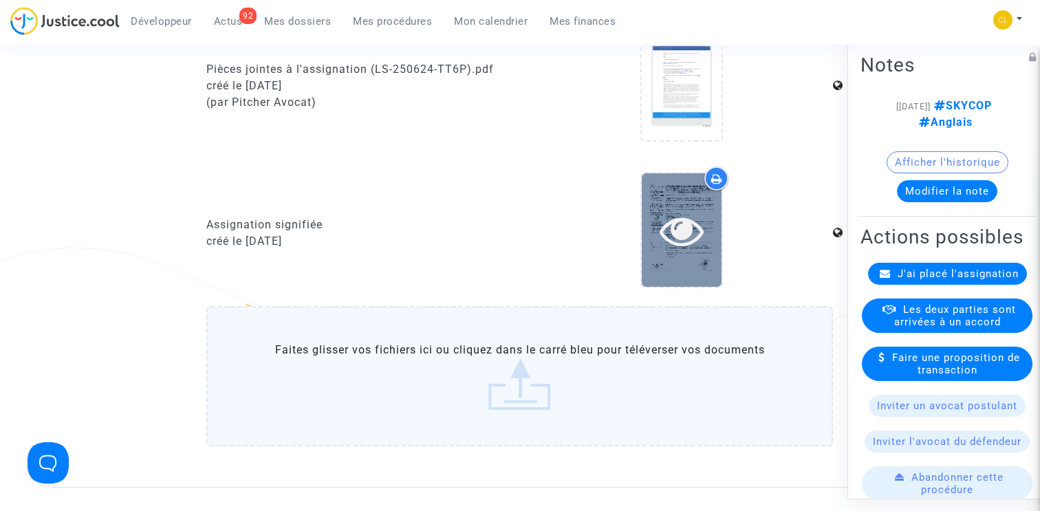
click at [684, 235] on icon at bounding box center [682, 231] width 45 height 44
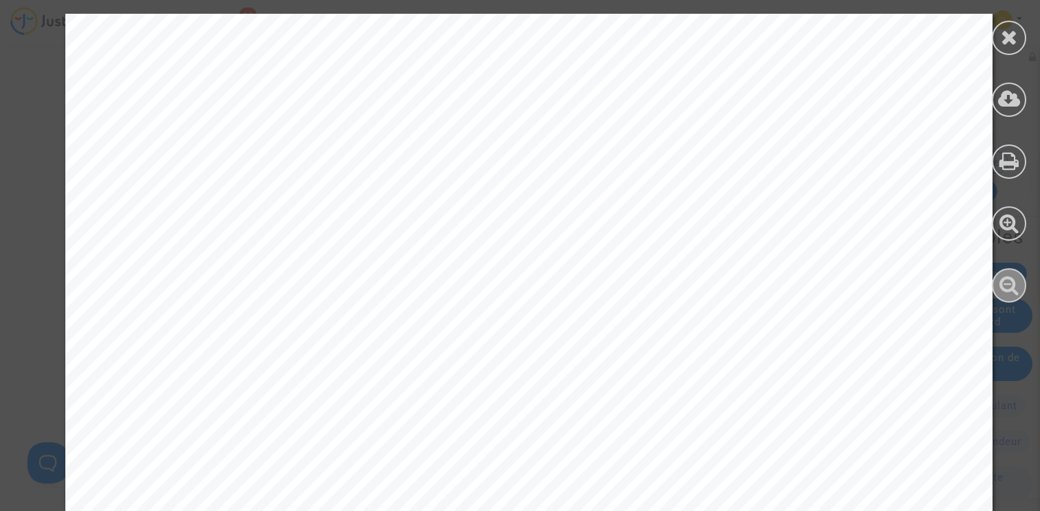
click at [1015, 287] on icon at bounding box center [1010, 285] width 20 height 21
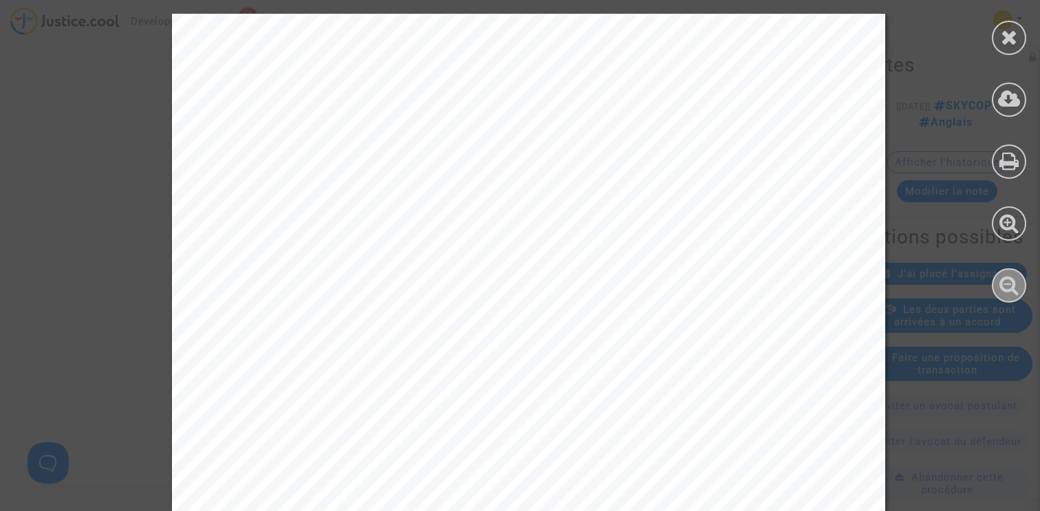
click at [1015, 287] on icon at bounding box center [1010, 285] width 20 height 21
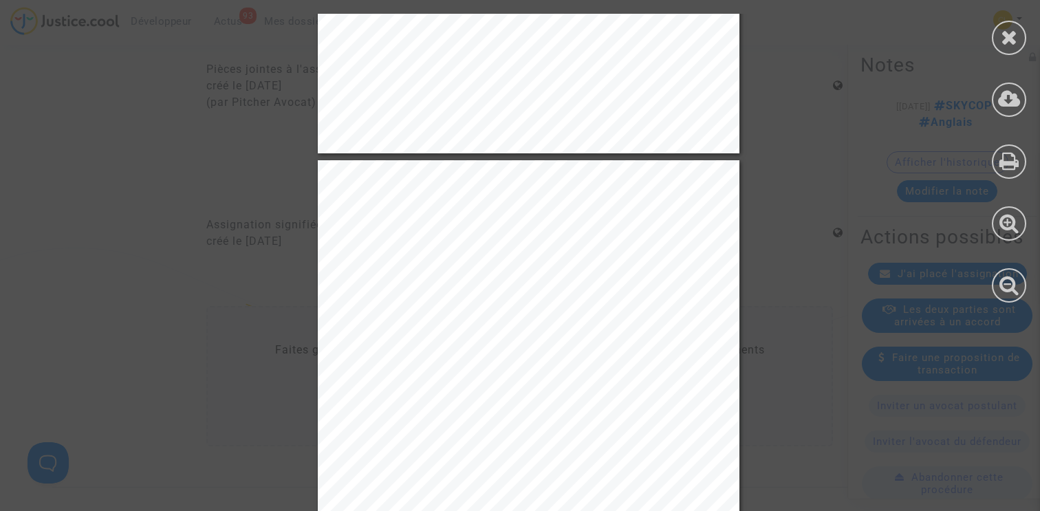
scroll to position [5441, 0]
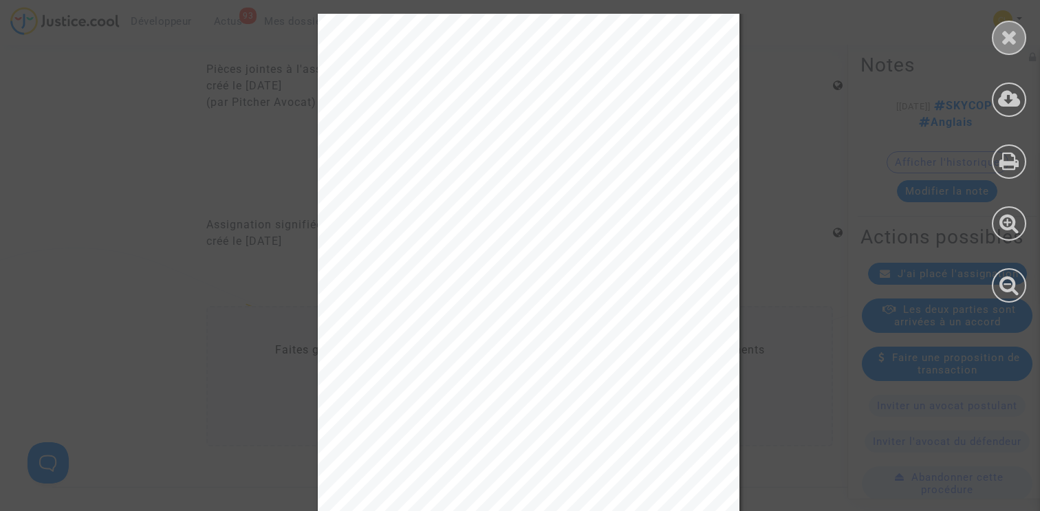
click at [1013, 25] on div at bounding box center [1009, 38] width 34 height 34
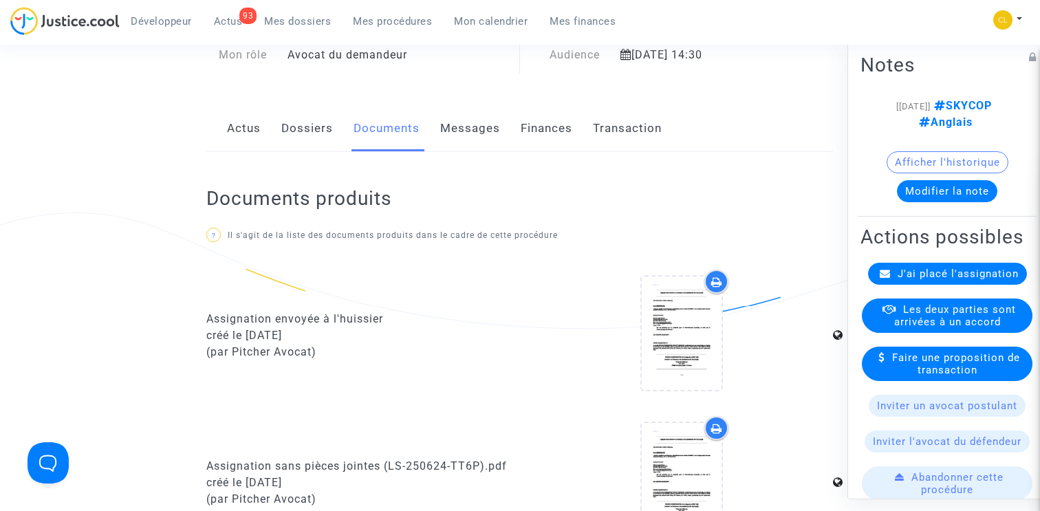
scroll to position [0, 0]
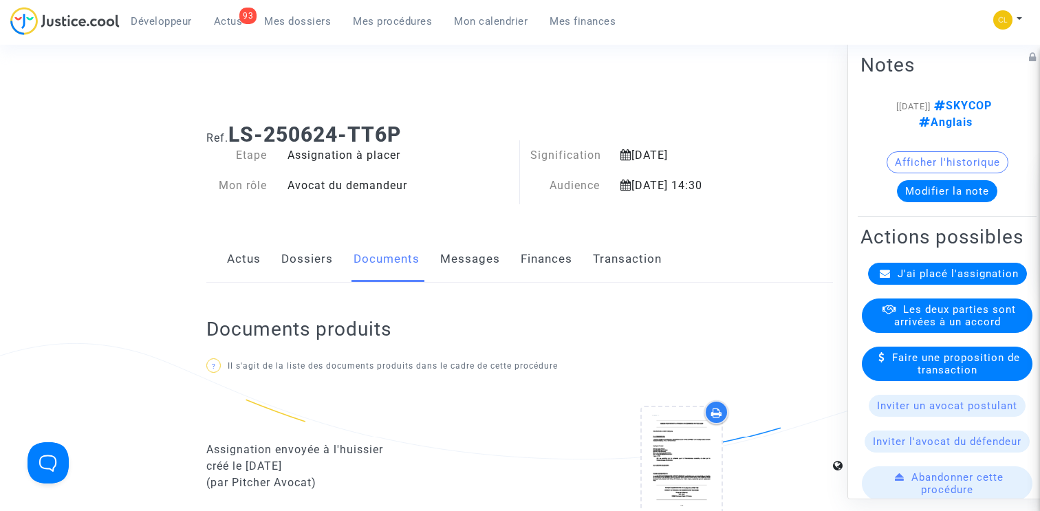
click at [549, 257] on link "Finances" at bounding box center [547, 259] width 52 height 45
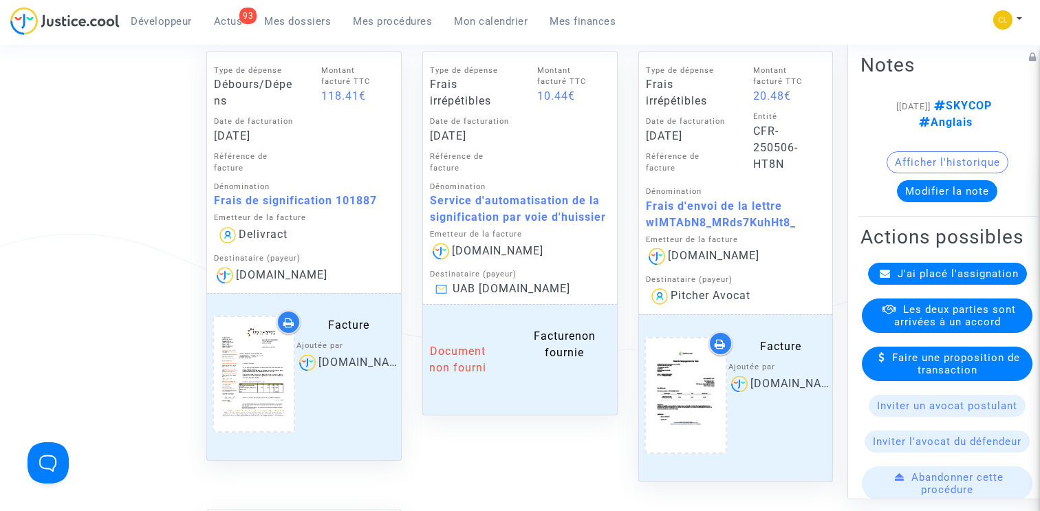
scroll to position [667, 0]
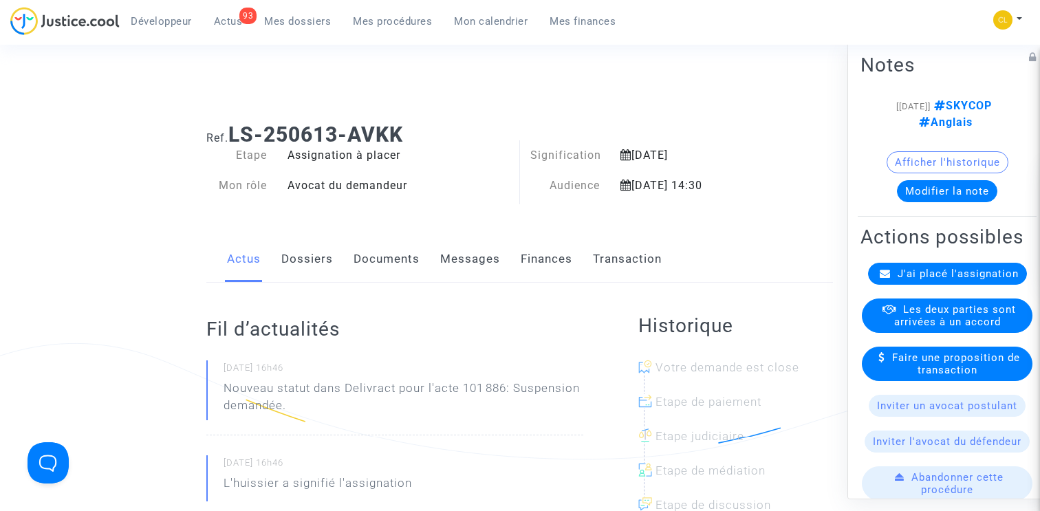
click at [380, 268] on link "Documents" at bounding box center [387, 259] width 66 height 45
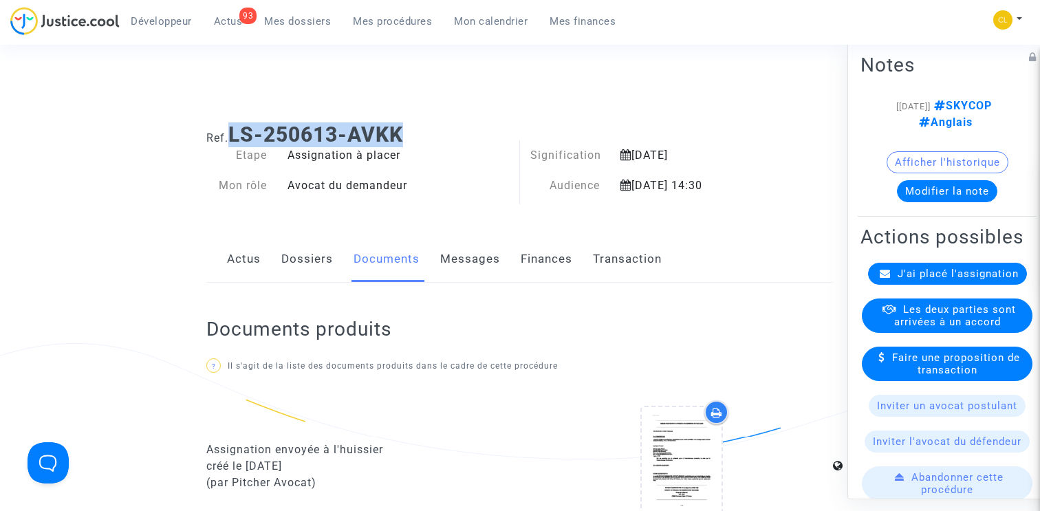
drag, startPoint x: 232, startPoint y: 131, endPoint x: 529, endPoint y: 131, distance: 297.3
click at [529, 131] on h1 "Ref. LS-250613-AVKK" at bounding box center [519, 134] width 627 height 25
copy b "LS-250613-AVKK"
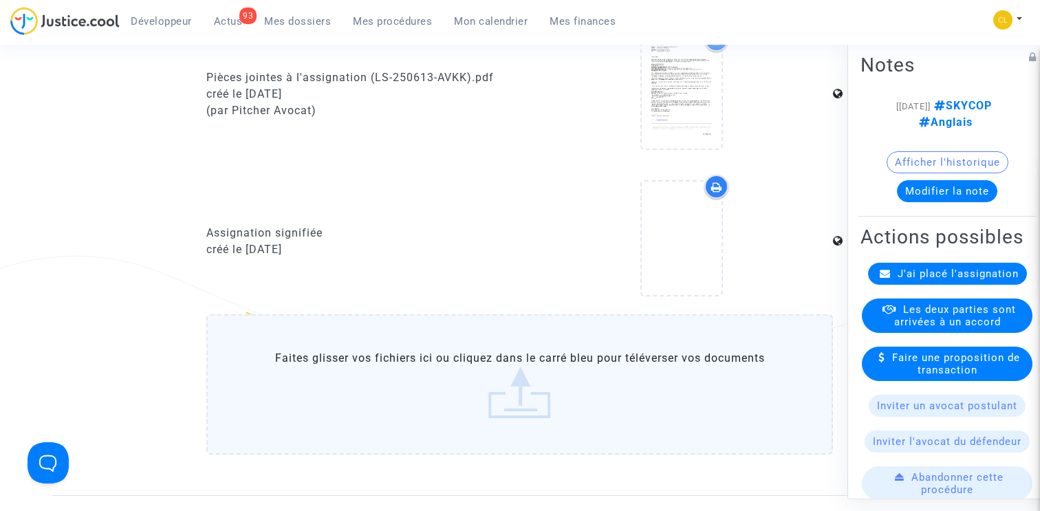
scroll to position [639, 0]
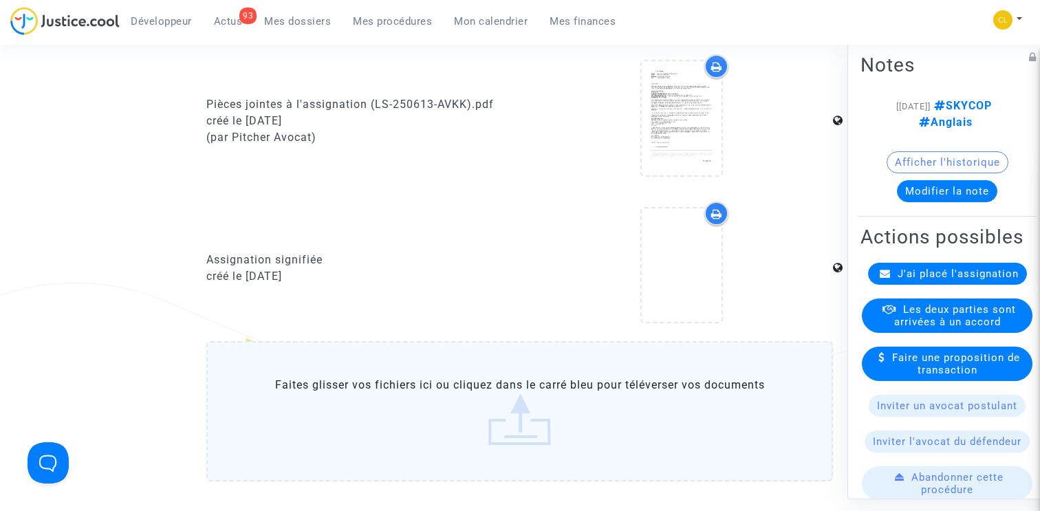
click at [462, 422] on label "Faites glisser vos fichiers ici ou cliquez dans le carré bleu pour téléverser v…" at bounding box center [519, 411] width 627 height 140
click at [0, 0] on input "Faites glisser vos fichiers ici ou cliquez dans le carré bleu pour téléverser v…" at bounding box center [0, 0] width 0 height 0
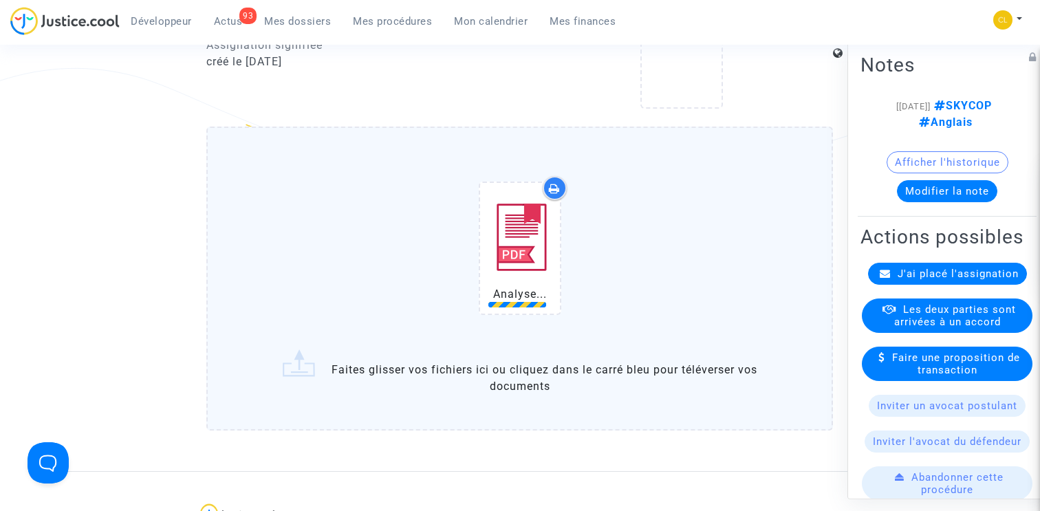
scroll to position [861, 0]
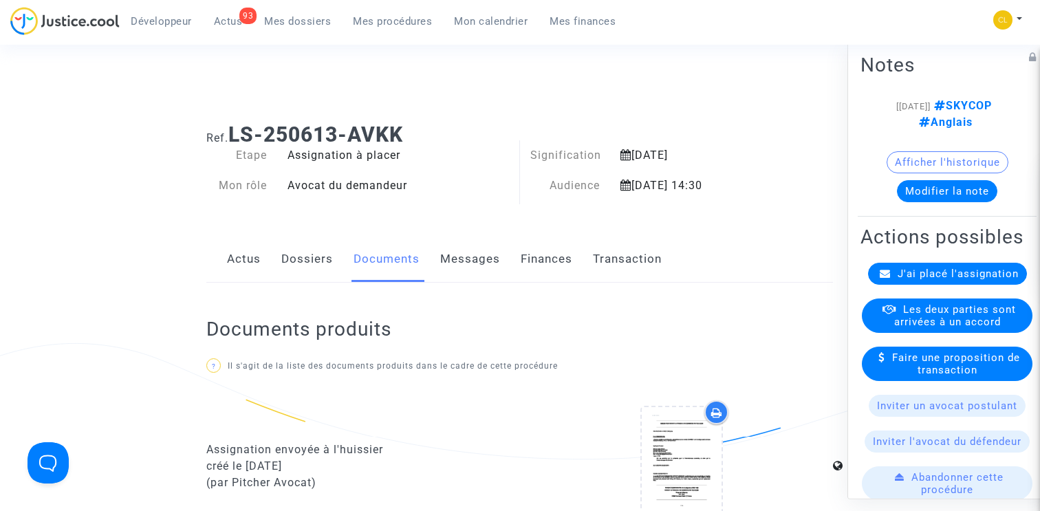
click at [539, 247] on link "Finances" at bounding box center [547, 259] width 52 height 45
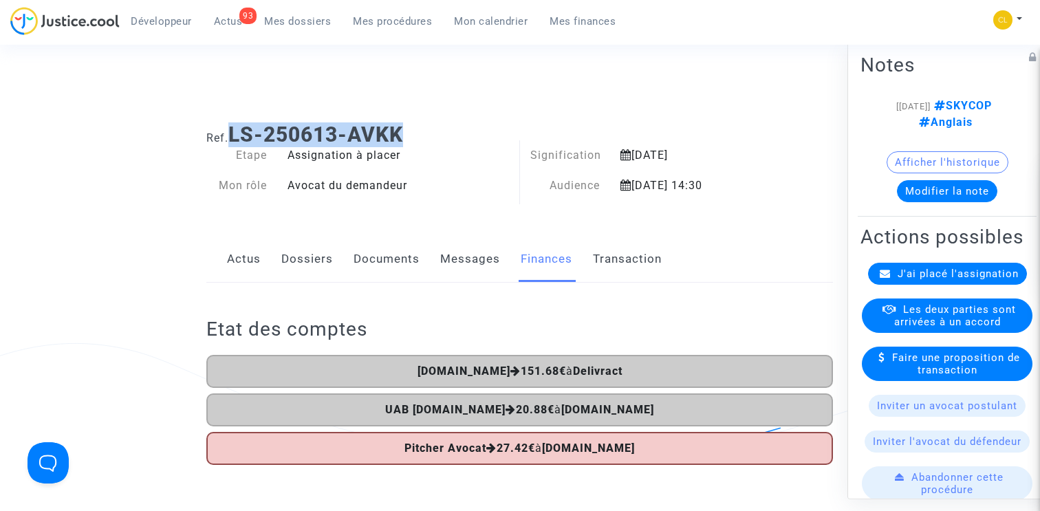
drag, startPoint x: 237, startPoint y: 130, endPoint x: 449, endPoint y: 131, distance: 211.9
click at [449, 131] on h1 "Ref. LS-250613-AVKK" at bounding box center [519, 134] width 627 height 25
copy b "LS-250613-AVKK"
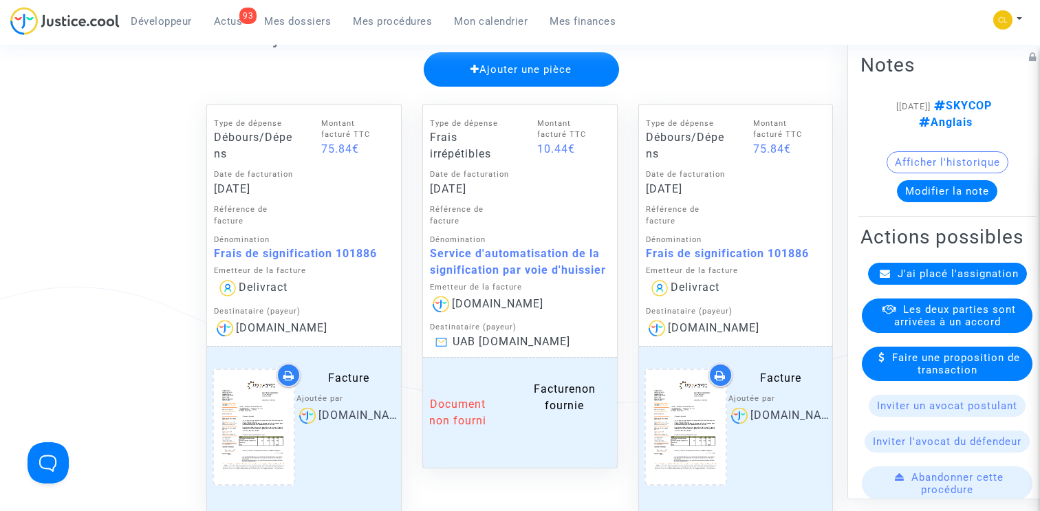
scroll to position [589, 0]
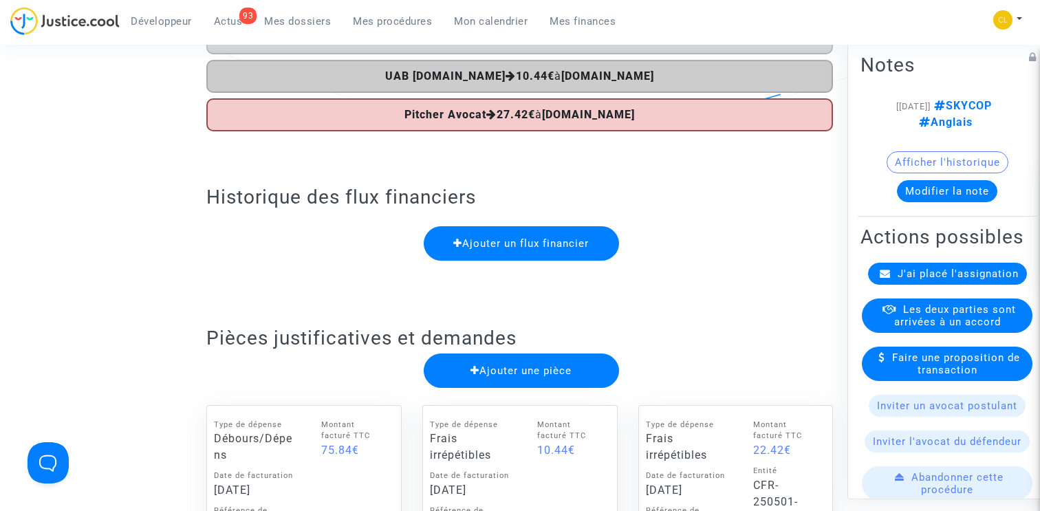
scroll to position [265, 0]
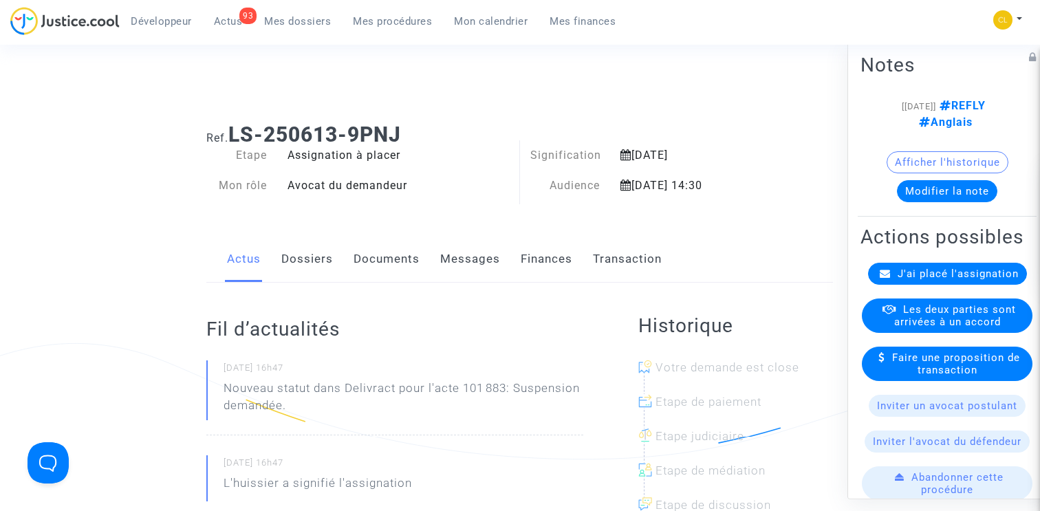
click at [398, 261] on link "Documents" at bounding box center [387, 259] width 66 height 45
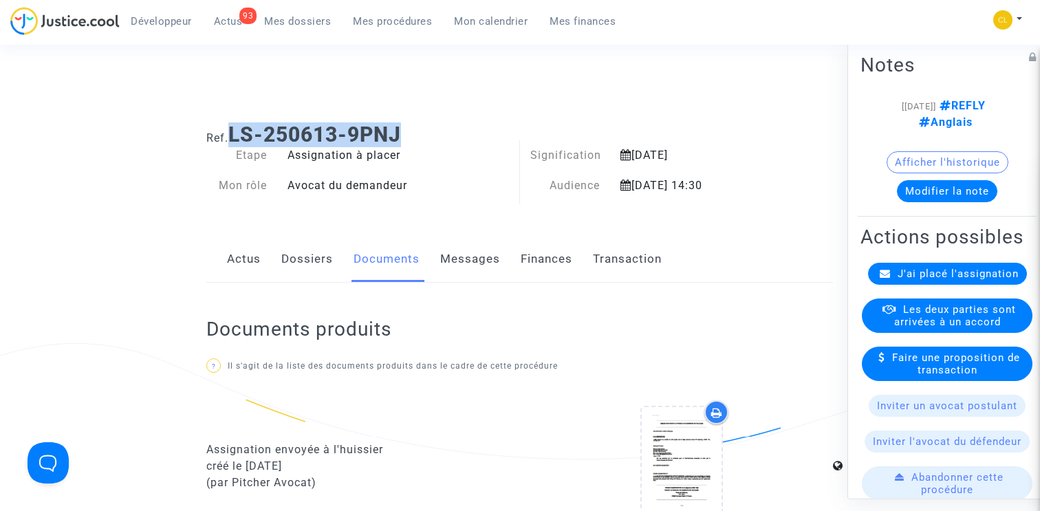
drag, startPoint x: 235, startPoint y: 130, endPoint x: 475, endPoint y: 129, distance: 239.5
click at [475, 129] on h1 "Ref. LS-250613-9PNJ" at bounding box center [519, 134] width 627 height 25
copy b "LS-250613-9PNJ"
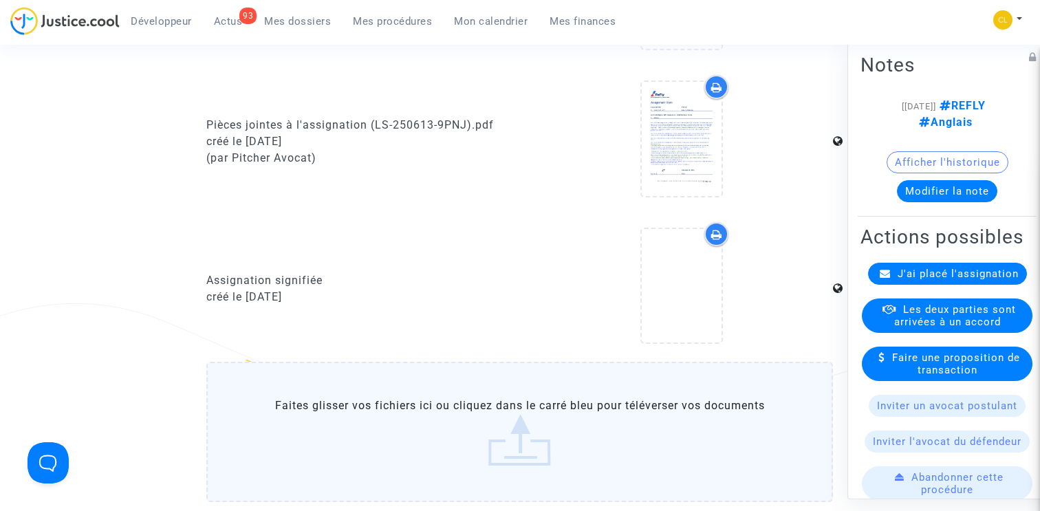
scroll to position [811, 0]
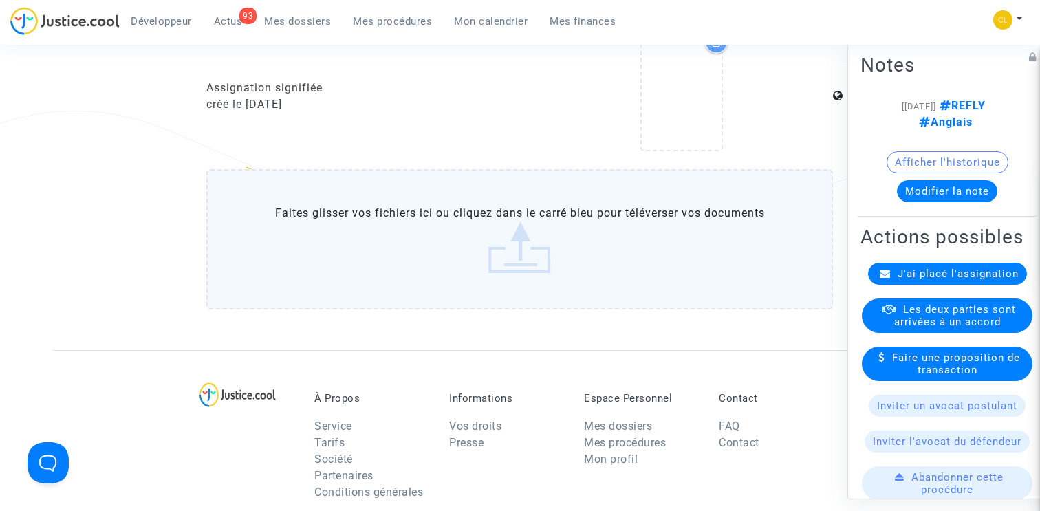
click at [513, 217] on label "Faites glisser vos fichiers ici ou cliquez dans le carré bleu pour téléverser v…" at bounding box center [519, 239] width 627 height 140
click at [0, 0] on input "Faites glisser vos fichiers ici ou cliquez dans le carré bleu pour téléverser v…" at bounding box center [0, 0] width 0 height 0
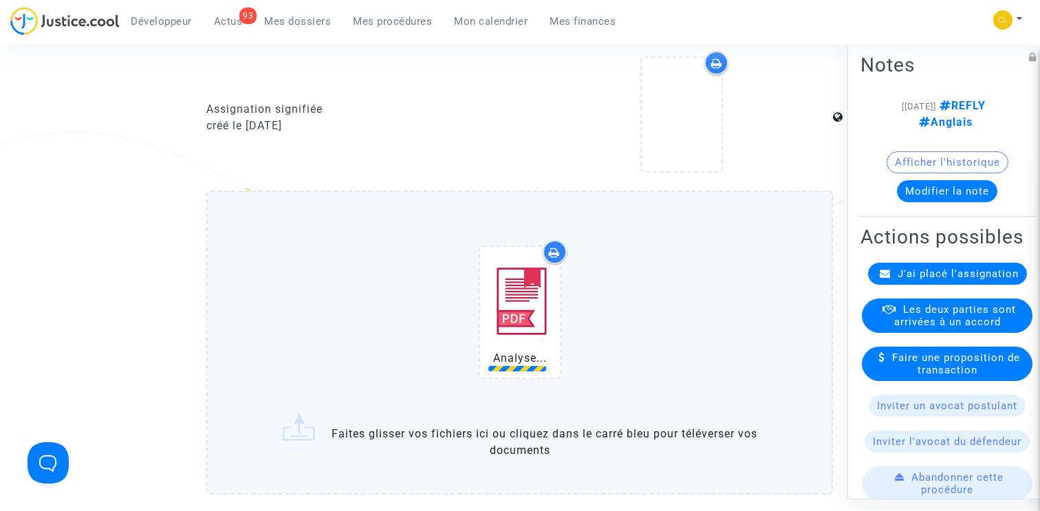
scroll to position [799, 0]
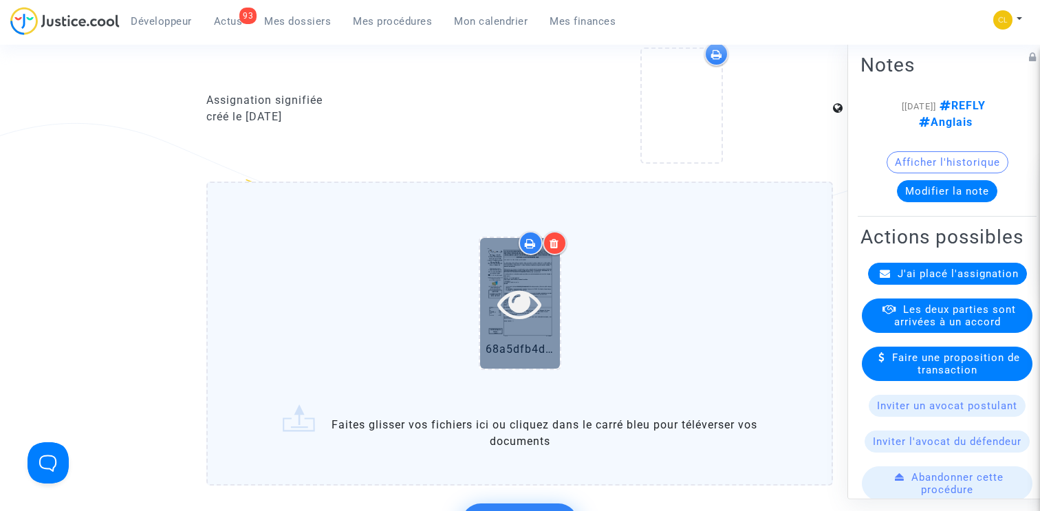
click at [522, 315] on icon at bounding box center [520, 303] width 45 height 44
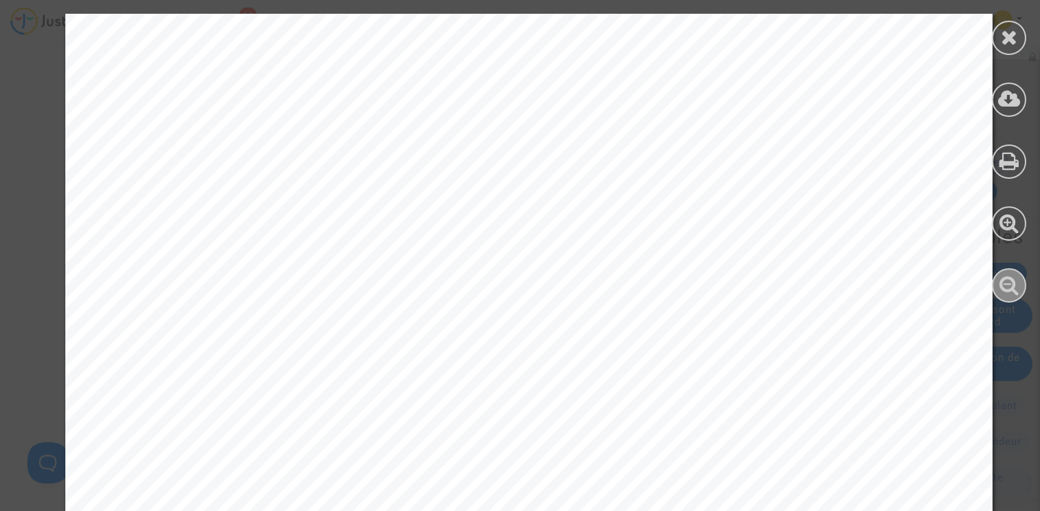
click at [1008, 287] on icon at bounding box center [1010, 285] width 20 height 21
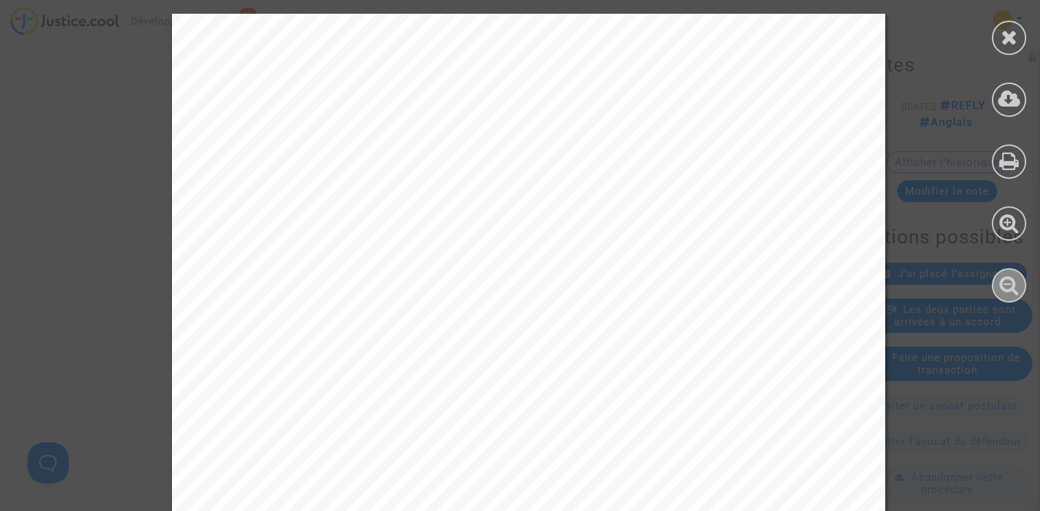
click at [1008, 287] on icon at bounding box center [1010, 285] width 20 height 21
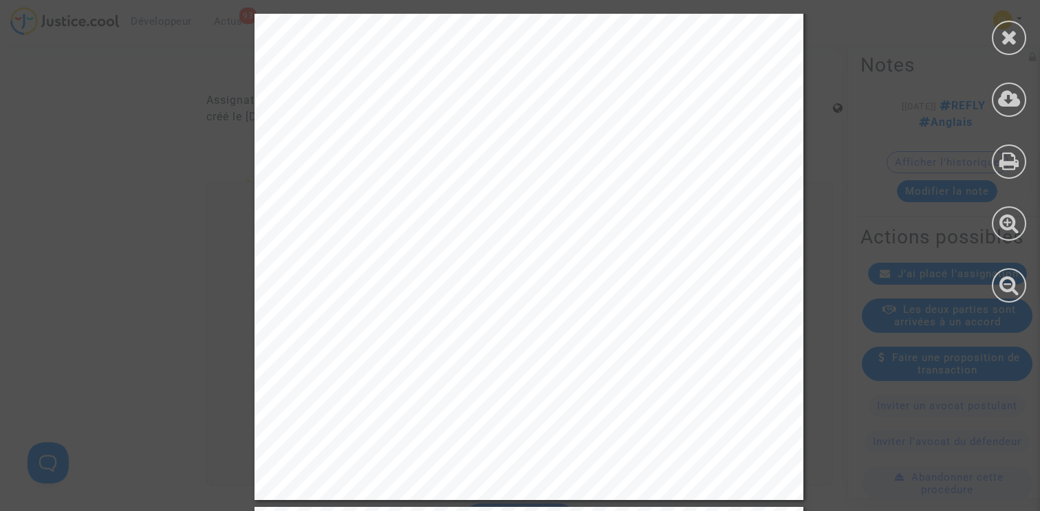
scroll to position [7706, 0]
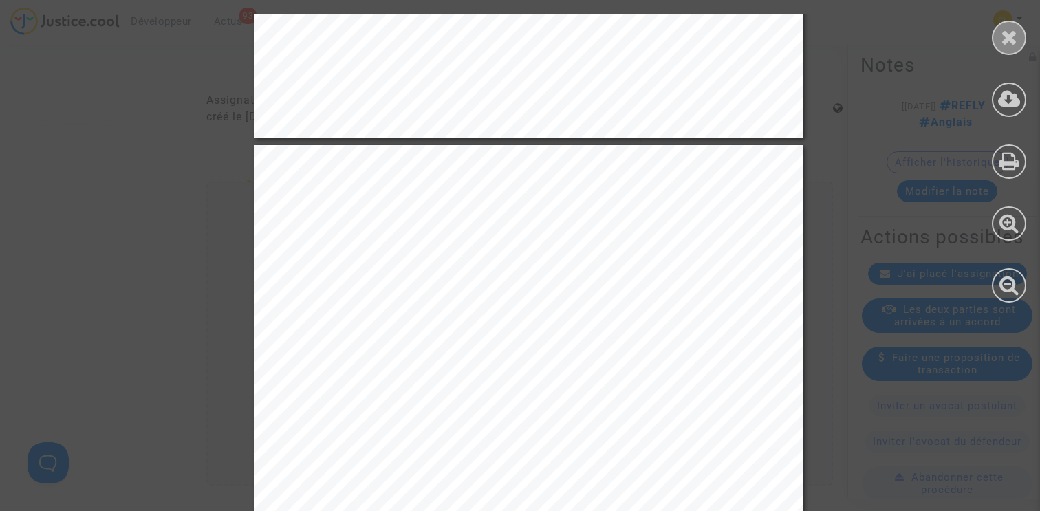
click at [1014, 33] on icon at bounding box center [1009, 37] width 17 height 21
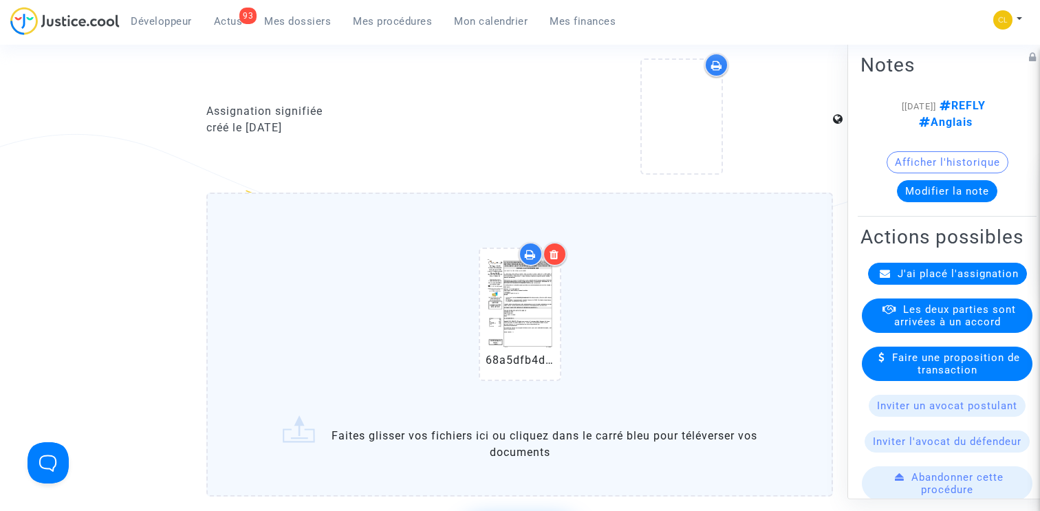
scroll to position [919, 0]
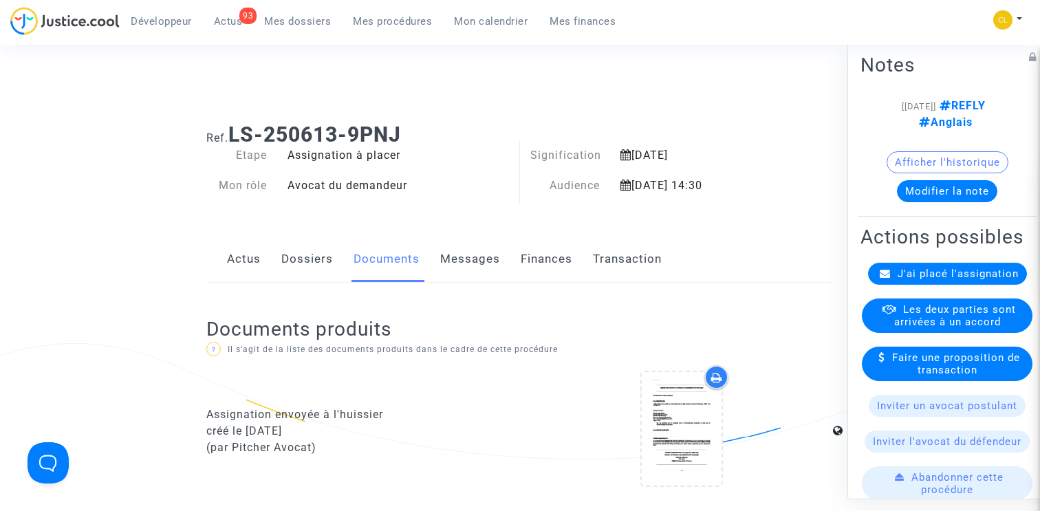
click at [555, 253] on link "Finances" at bounding box center [547, 259] width 52 height 45
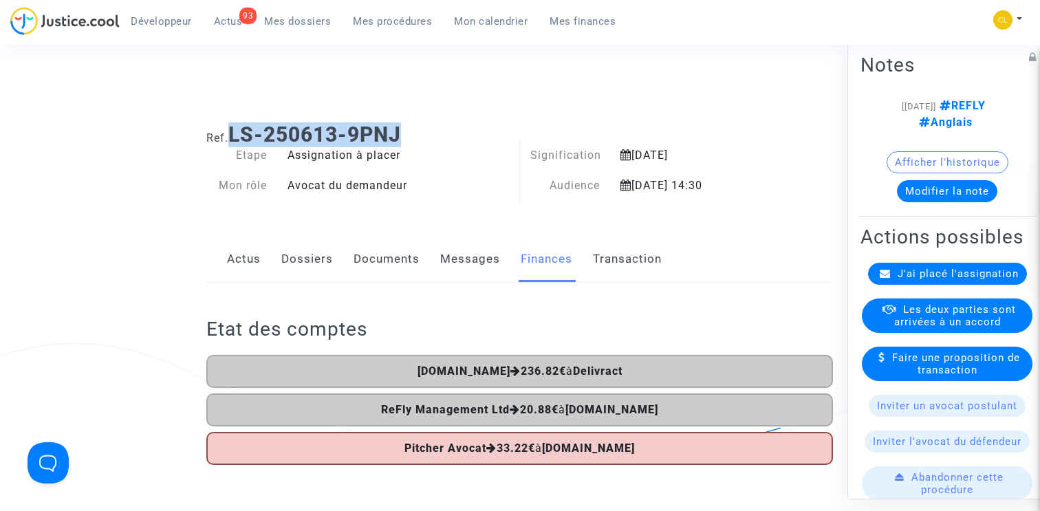
drag, startPoint x: 231, startPoint y: 136, endPoint x: 468, endPoint y: 136, distance: 236.7
click at [469, 136] on h1 "Ref. LS-250613-9PNJ" at bounding box center [519, 134] width 627 height 25
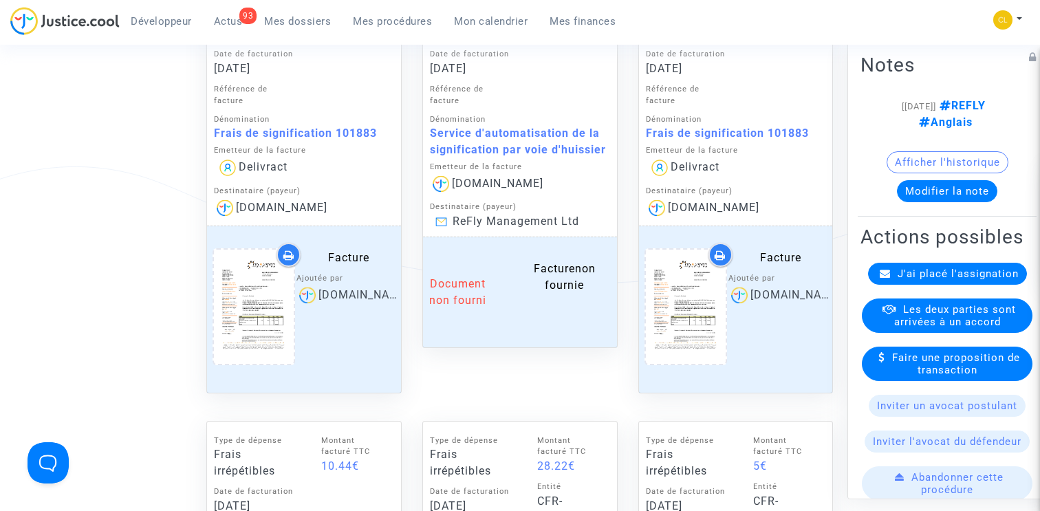
scroll to position [565, 0]
